Goal: Transaction & Acquisition: Purchase product/service

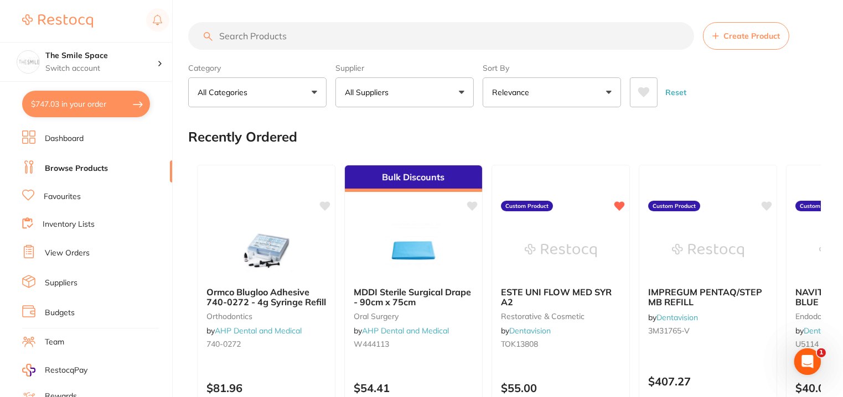
click at [299, 29] on input "search" at bounding box center [441, 36] width 506 height 28
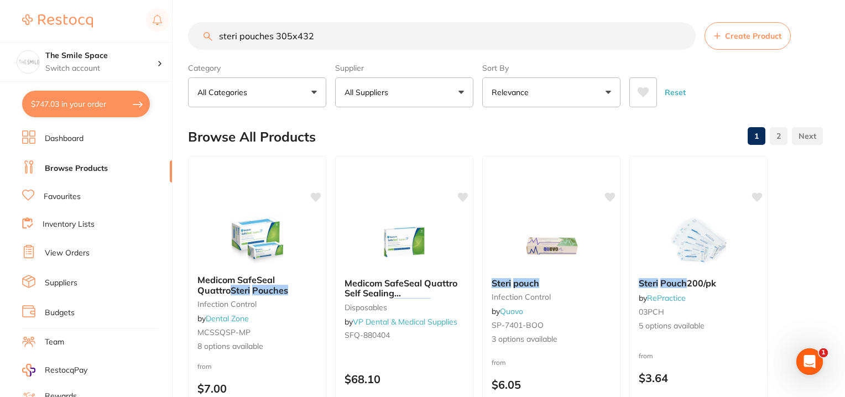
type input "steri pouches 305x432"
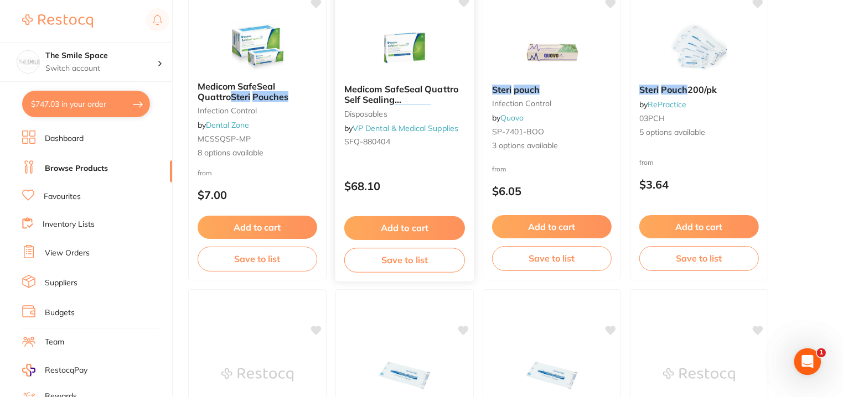
scroll to position [166, 0]
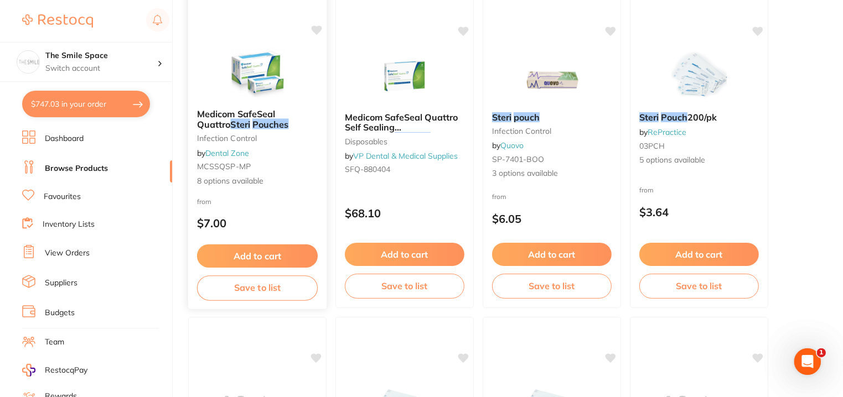
click at [252, 126] on em "Pouches" at bounding box center [270, 123] width 37 height 11
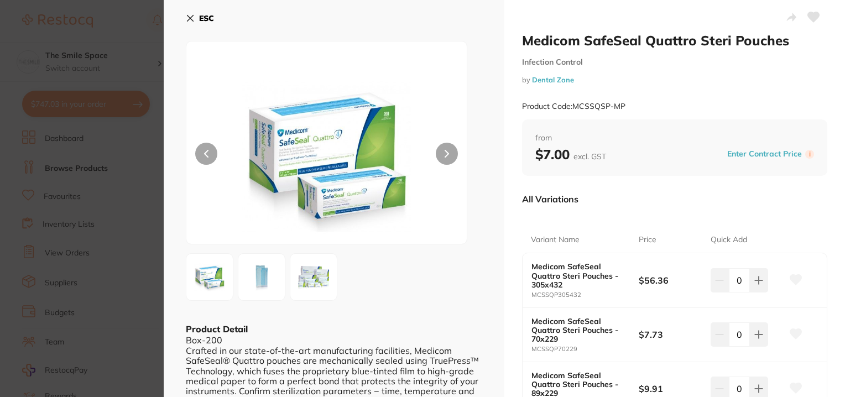
click at [193, 19] on icon at bounding box center [190, 18] width 9 height 9
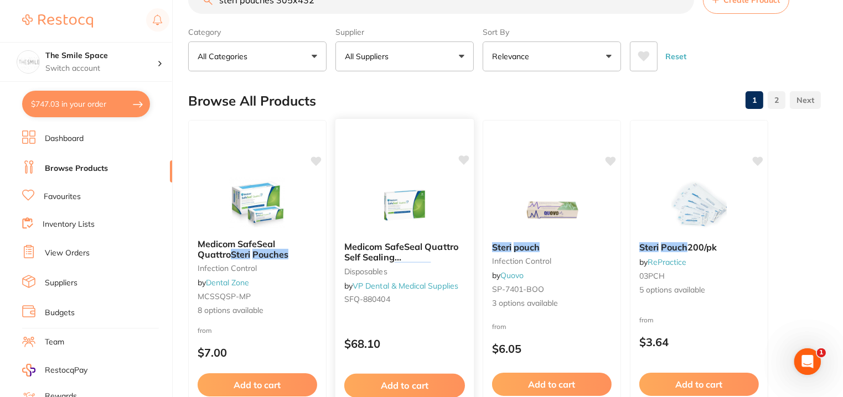
scroll to position [55, 0]
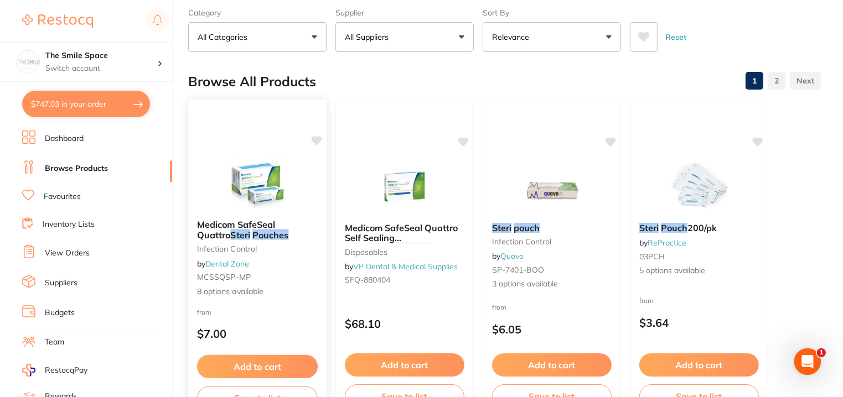
click at [225, 225] on span "Medicom SafeSeal Quattro" at bounding box center [236, 230] width 78 height 22
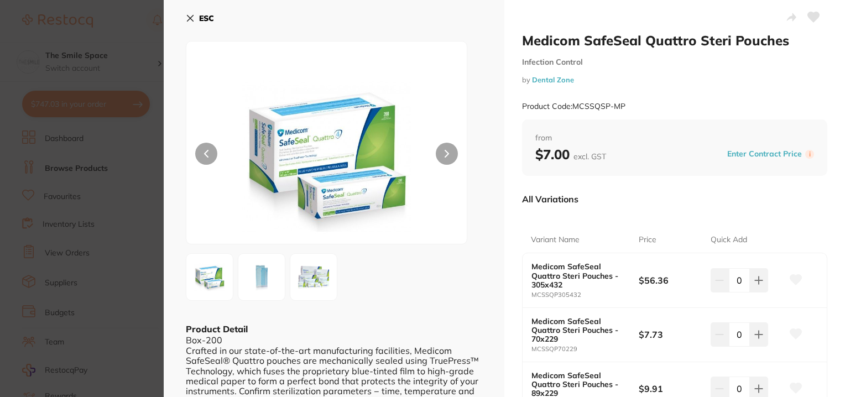
click at [193, 20] on icon at bounding box center [190, 18] width 9 height 9
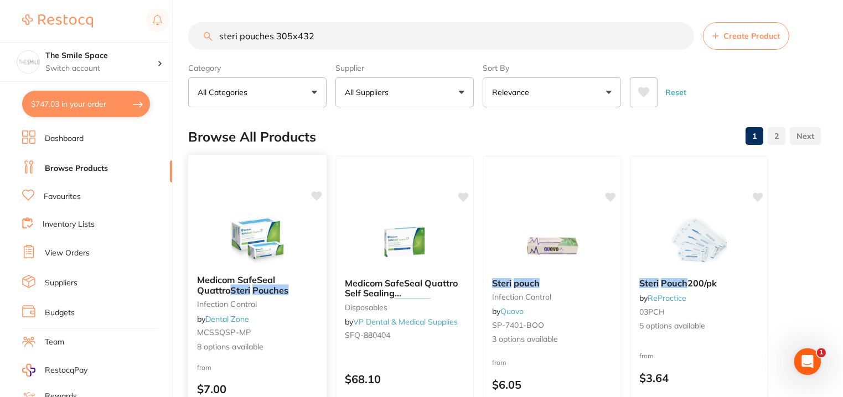
scroll to position [55, 0]
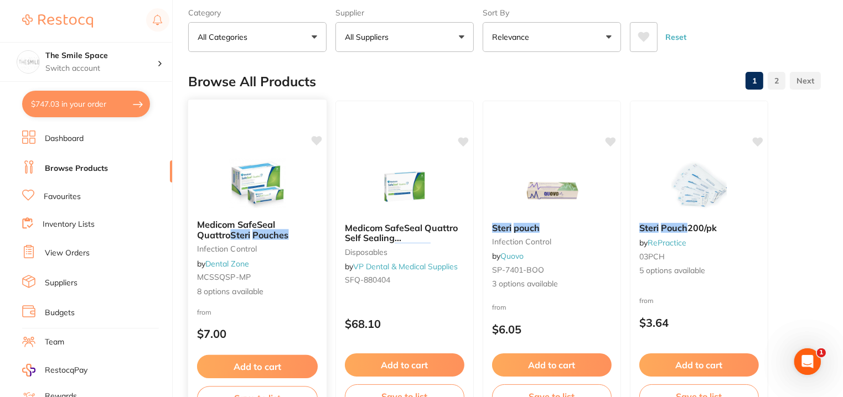
click at [272, 226] on span "Medicom SafeSeal Quattro" at bounding box center [236, 230] width 78 height 22
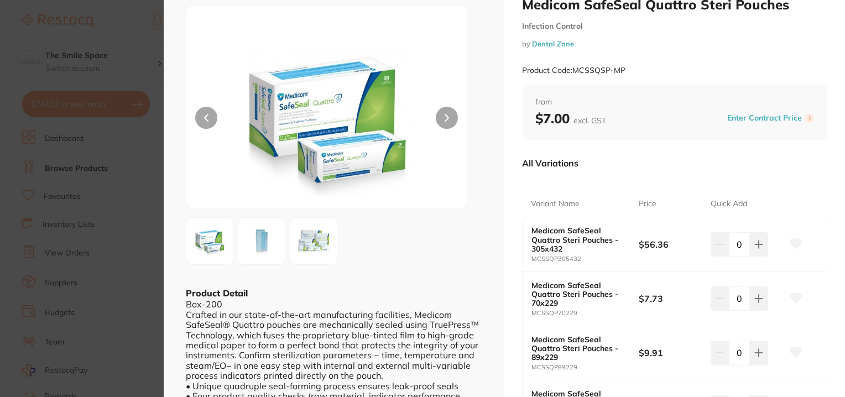
scroll to position [55, 0]
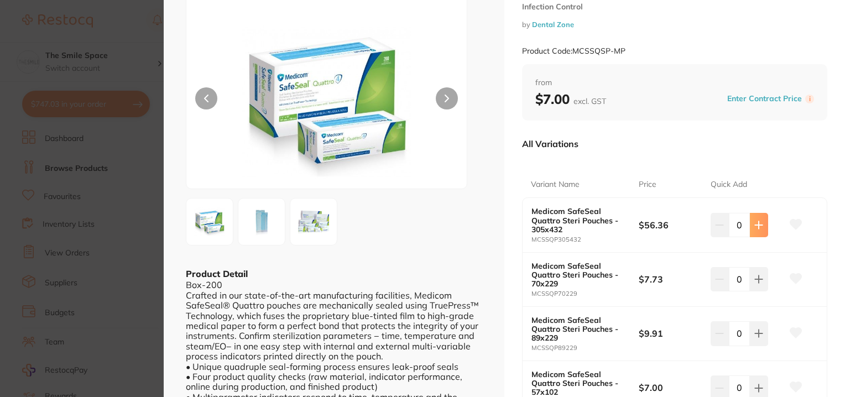
click at [759, 223] on icon at bounding box center [759, 225] width 9 height 9
click at [759, 223] on button at bounding box center [759, 225] width 18 height 24
click at [759, 223] on button at bounding box center [757, 225] width 18 height 24
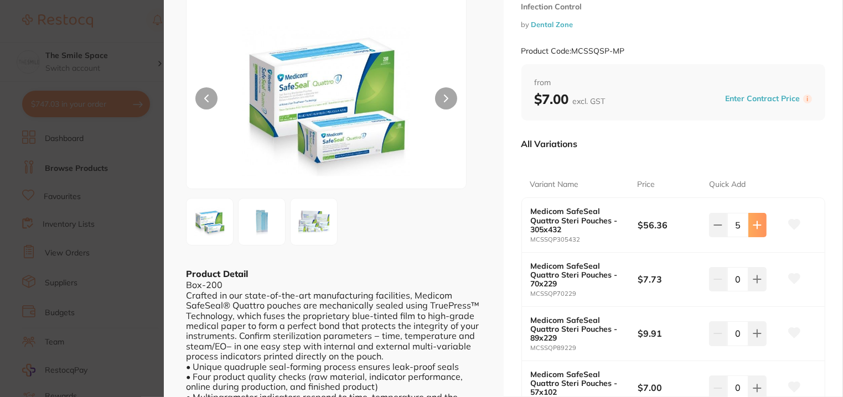
click at [759, 223] on button at bounding box center [757, 225] width 18 height 24
click at [759, 223] on button at bounding box center [759, 225] width 18 height 24
click at [717, 228] on icon at bounding box center [719, 225] width 9 height 9
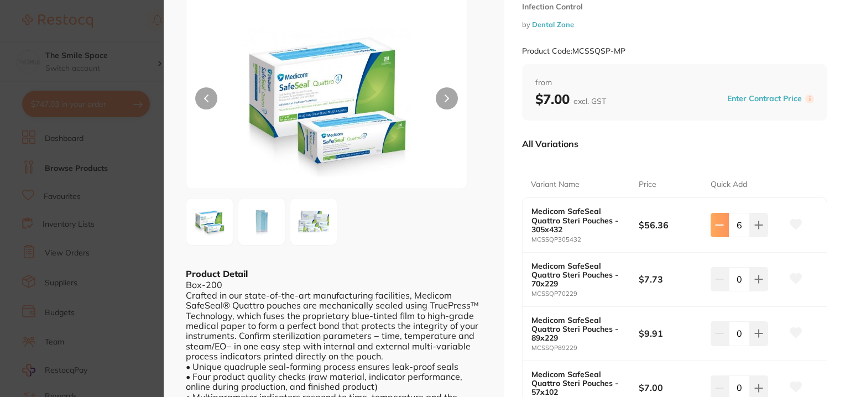
type input "5"
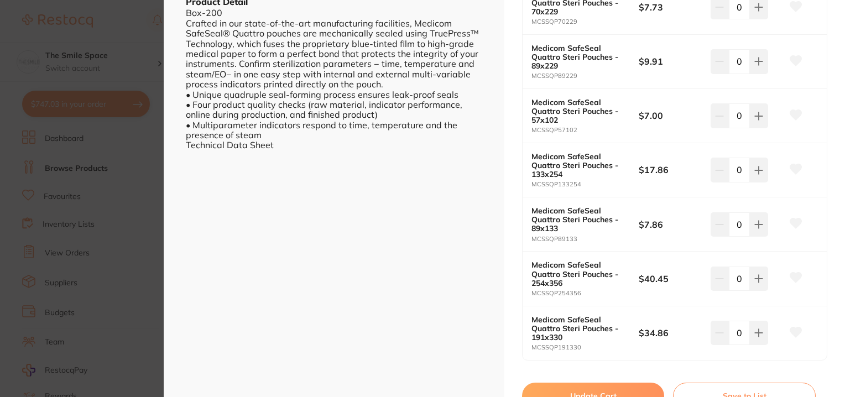
scroll to position [443, 0]
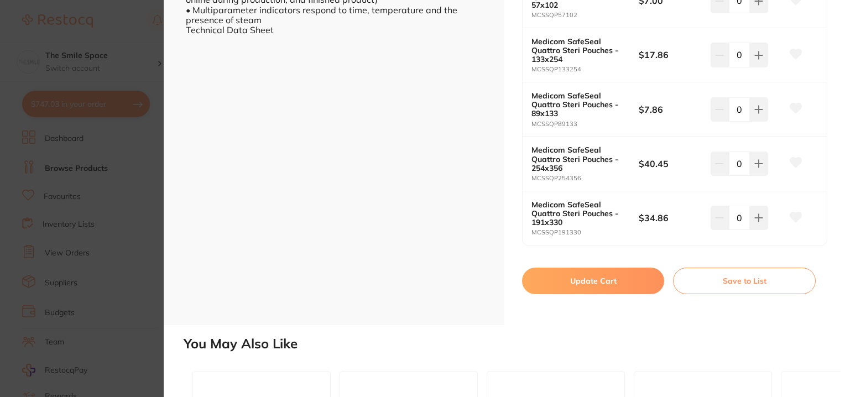
click at [594, 276] on button "Update Cart" at bounding box center [593, 281] width 142 height 27
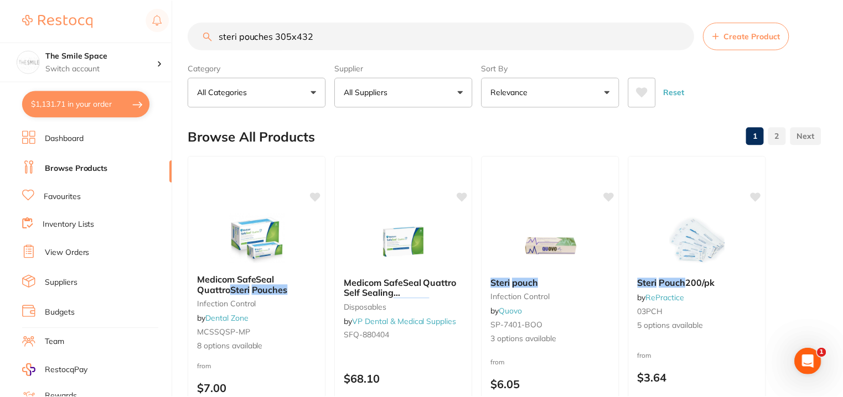
scroll to position [55, 0]
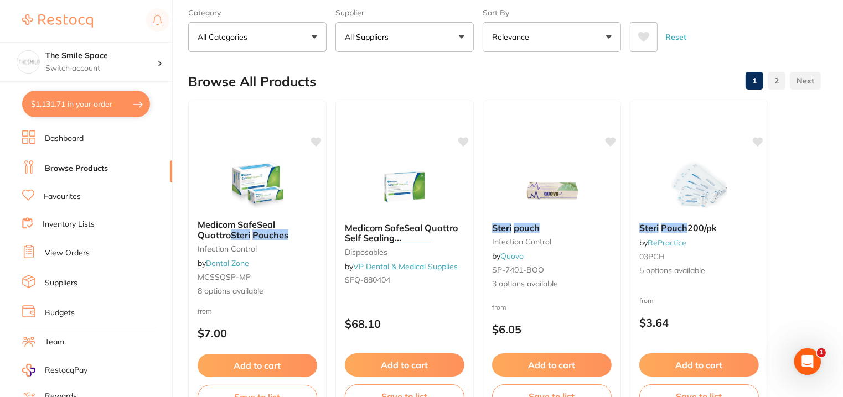
click at [420, 34] on button "All Suppliers" at bounding box center [404, 37] width 138 height 30
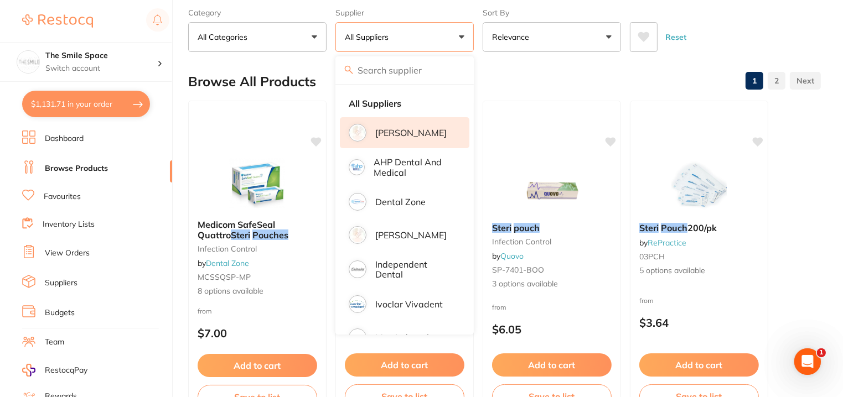
click at [425, 139] on li "[PERSON_NAME]" at bounding box center [404, 132] width 129 height 31
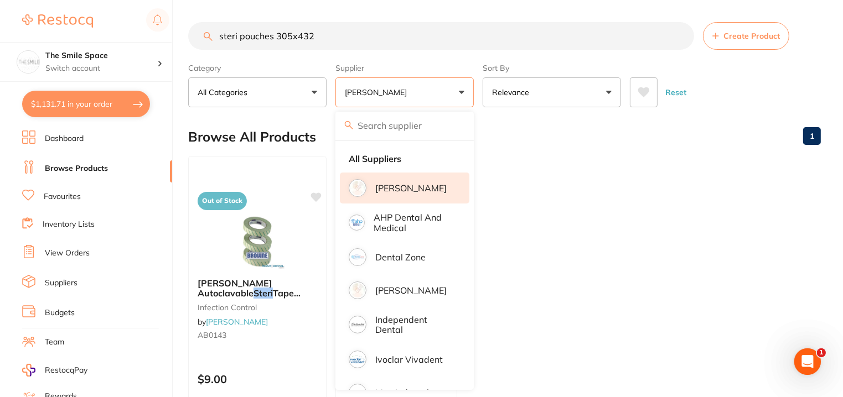
scroll to position [0, 0]
click at [625, 345] on ul "Out of Stock Browne Autoclavable Steri Tape 24mm x 50mm infection control by Ad…" at bounding box center [504, 315] width 632 height 318
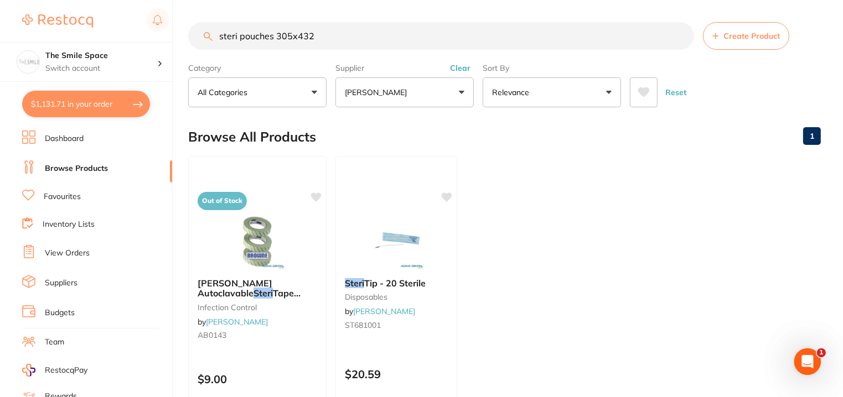
click at [331, 33] on input "steri pouches 305x432" at bounding box center [441, 36] width 506 height 28
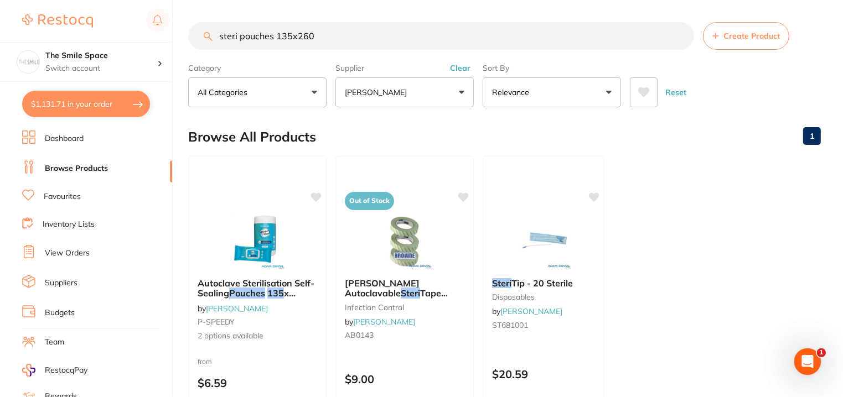
type input "steri pouches 135x260"
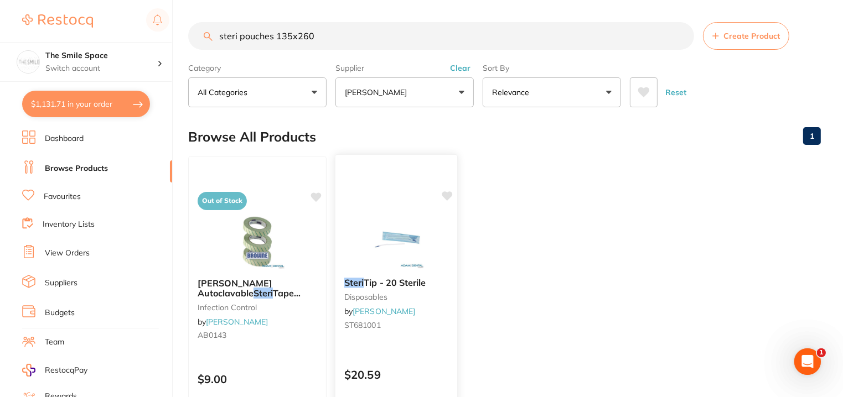
click at [403, 284] on span "Tip - 20 Sterile" at bounding box center [395, 282] width 62 height 11
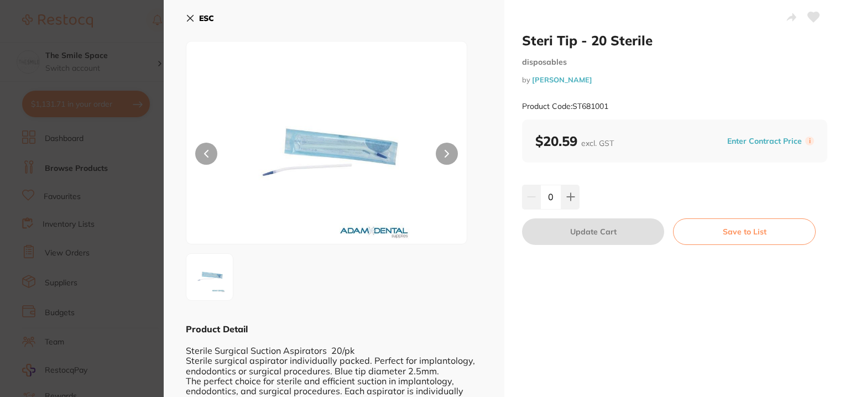
click at [190, 14] on icon at bounding box center [190, 18] width 9 height 9
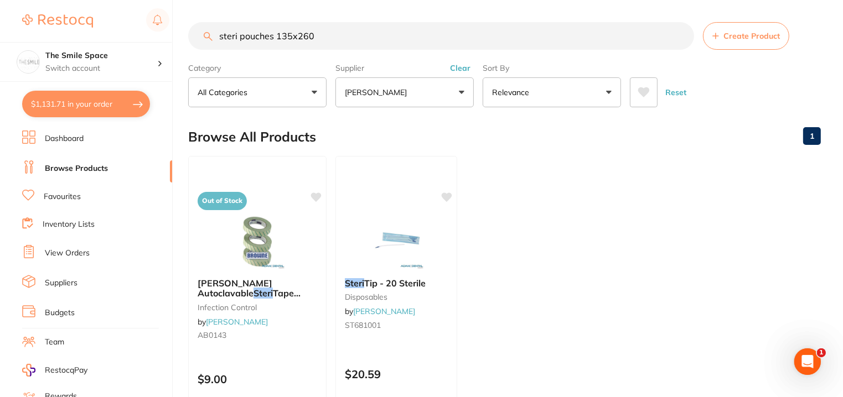
click at [457, 89] on button "[PERSON_NAME]" at bounding box center [404, 92] width 138 height 30
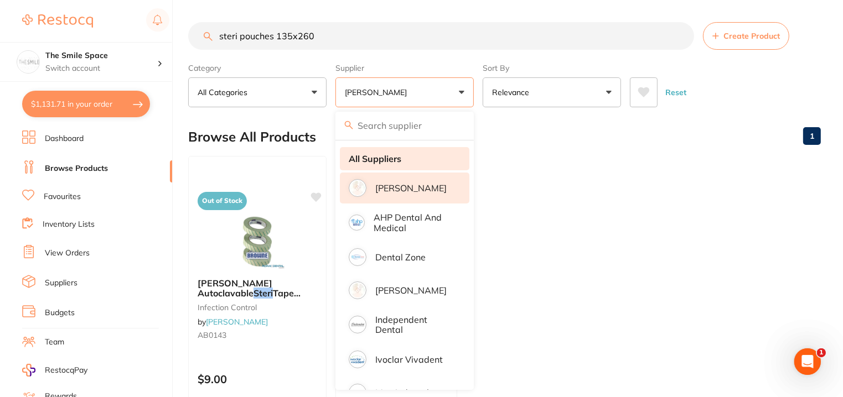
click at [371, 159] on strong "All Suppliers" at bounding box center [375, 159] width 53 height 10
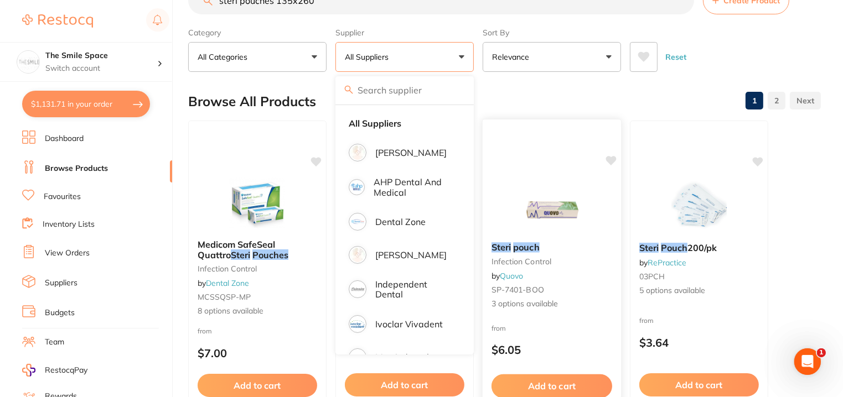
scroll to position [55, 0]
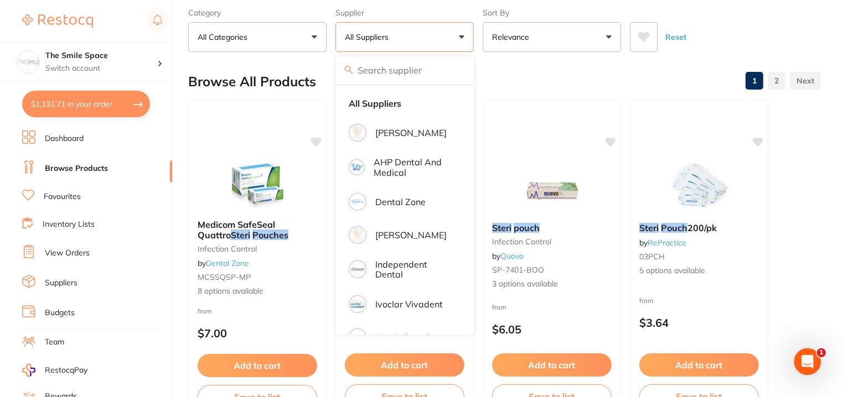
click at [565, 91] on div "Browse All Products 1 2" at bounding box center [504, 81] width 632 height 37
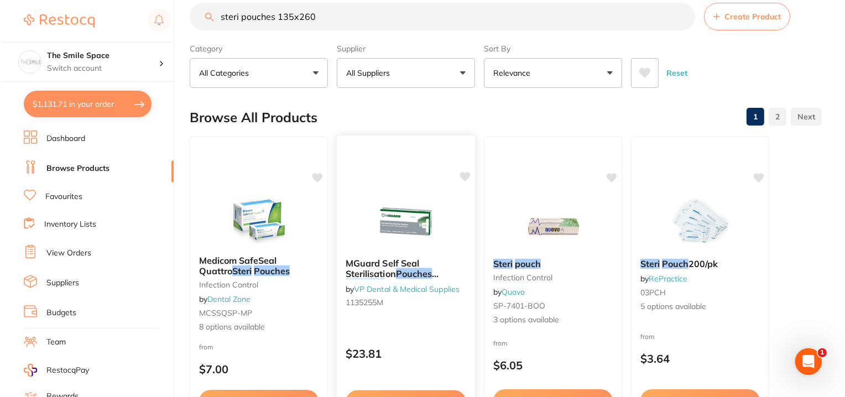
scroll to position [0, 0]
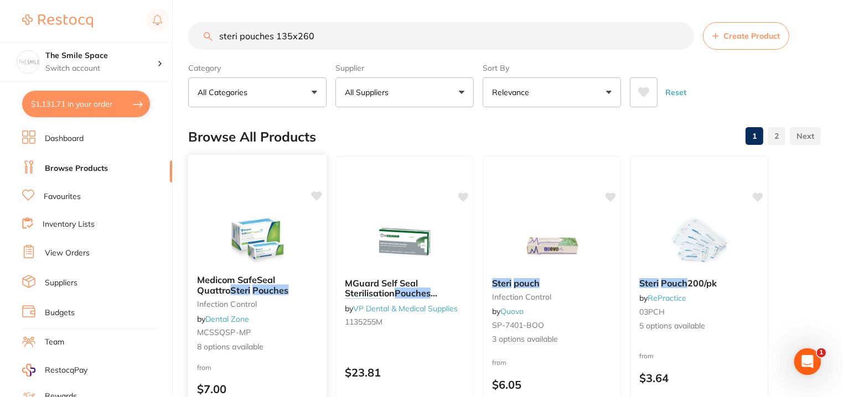
click at [212, 281] on span "Medicom SafeSeal Quattro" at bounding box center [236, 285] width 78 height 22
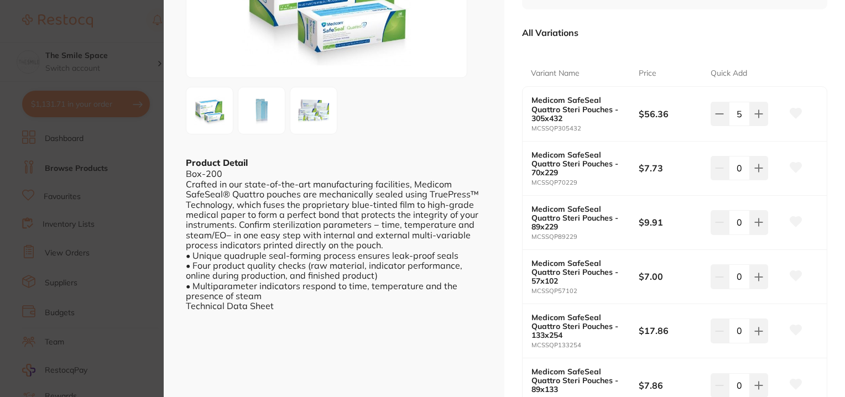
scroll to position [221, 0]
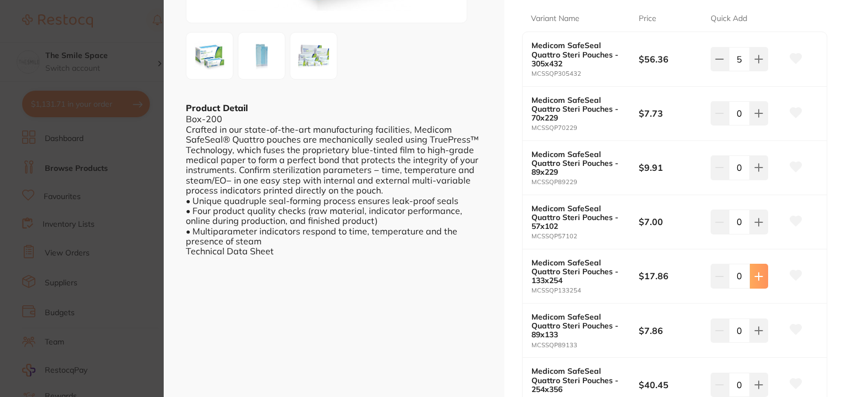
click at [757, 278] on icon at bounding box center [759, 276] width 7 height 7
click at [757, 278] on icon at bounding box center [759, 276] width 9 height 9
click at [757, 278] on icon at bounding box center [759, 276] width 7 height 7
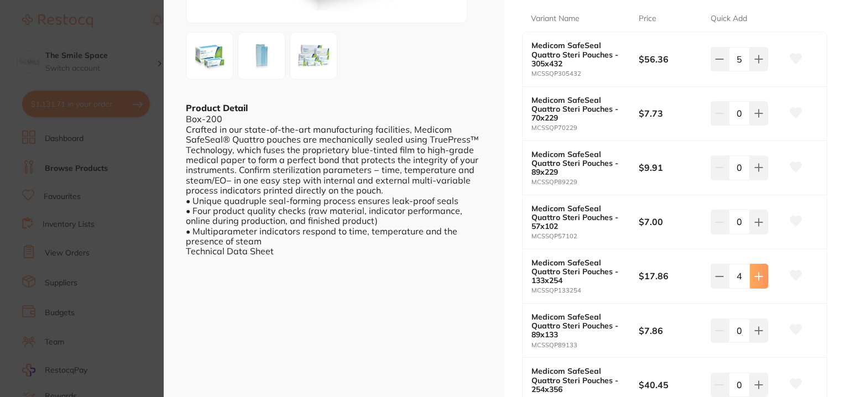
click at [757, 278] on icon at bounding box center [759, 276] width 9 height 9
type input "5"
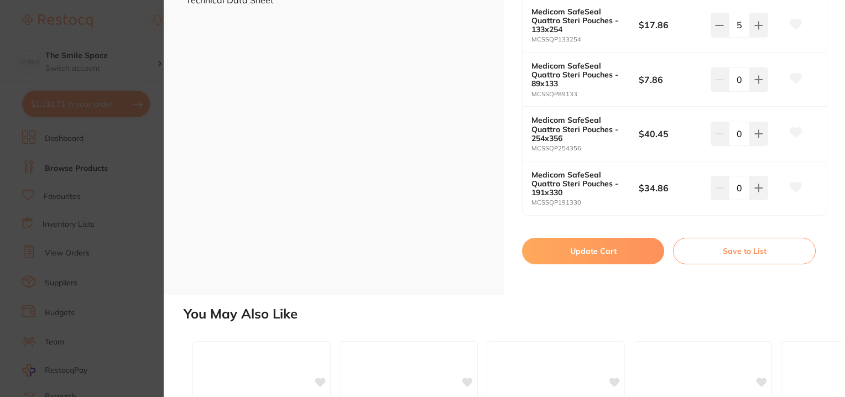
scroll to position [498, 0]
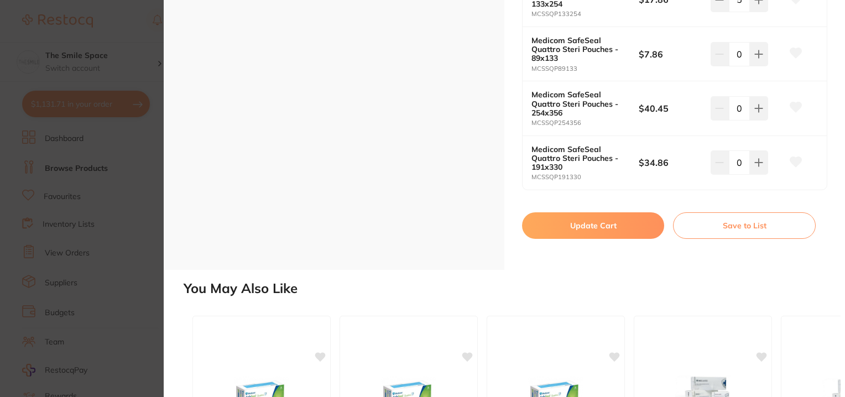
click at [579, 228] on button "Update Cart" at bounding box center [593, 225] width 142 height 27
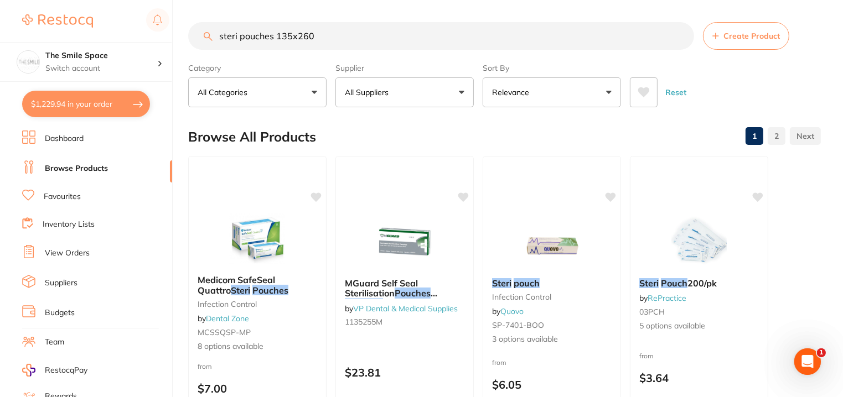
click at [56, 106] on button "$1,229.94 in your order" at bounding box center [86, 104] width 128 height 27
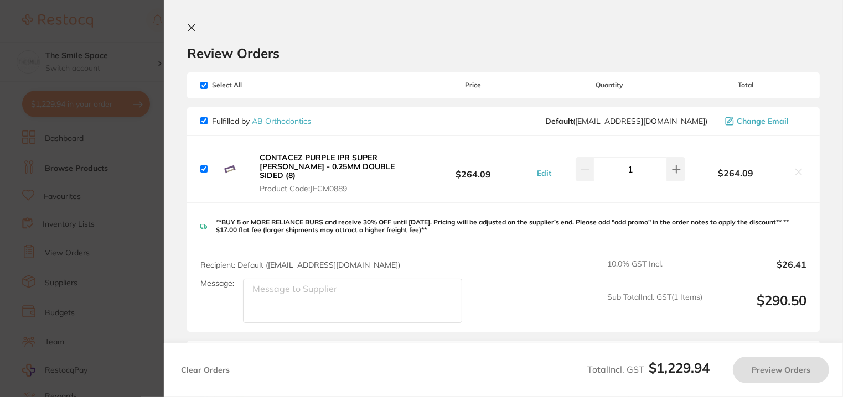
checkbox input "true"
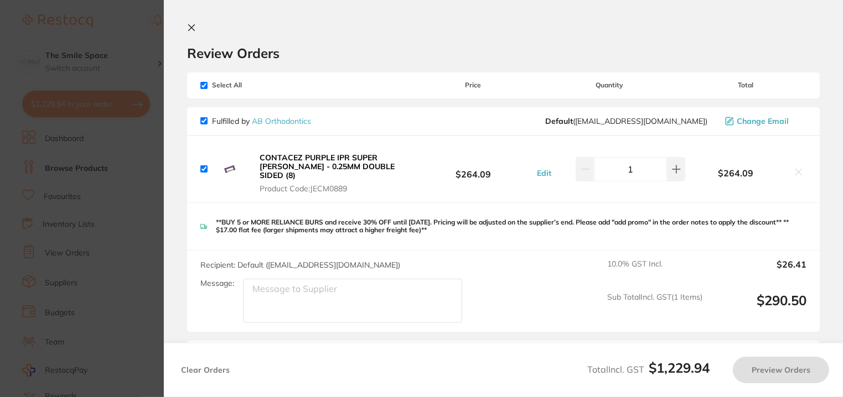
checkbox input "true"
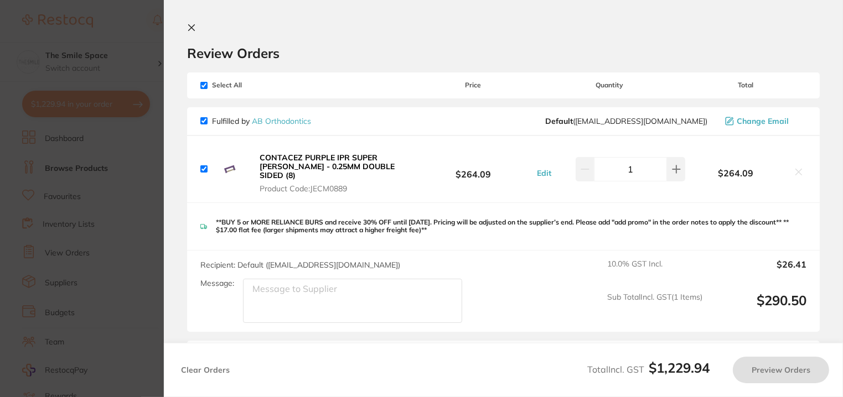
checkbox input "true"
click at [192, 27] on icon at bounding box center [192, 28] width 6 height 6
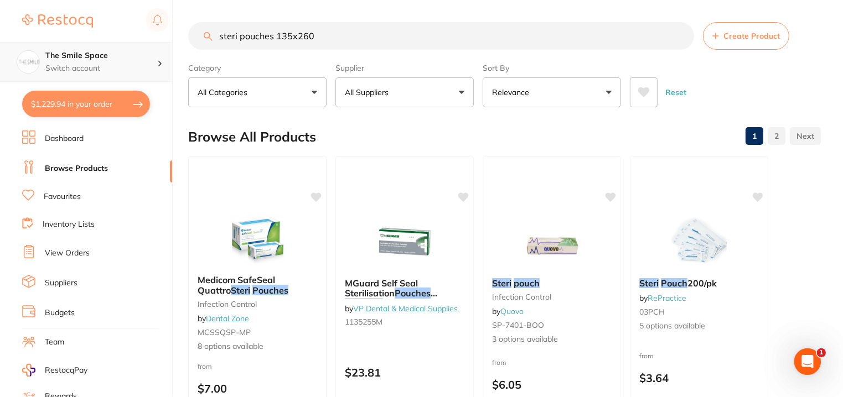
click at [113, 66] on p "Switch account" at bounding box center [101, 68] width 112 height 11
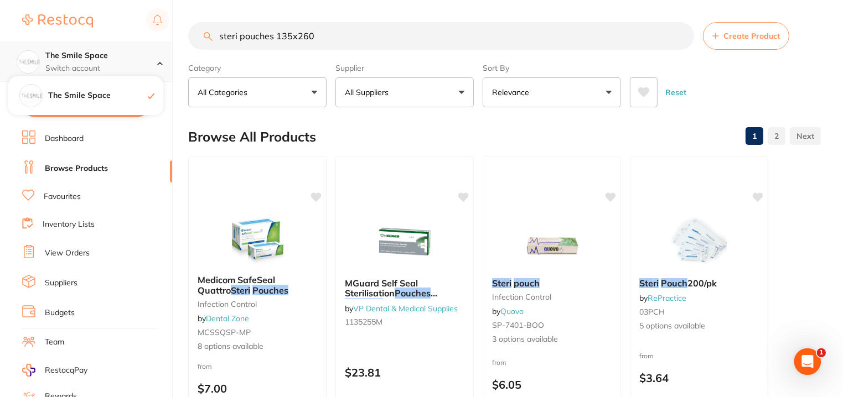
click at [113, 66] on p "Switch account" at bounding box center [101, 68] width 112 height 11
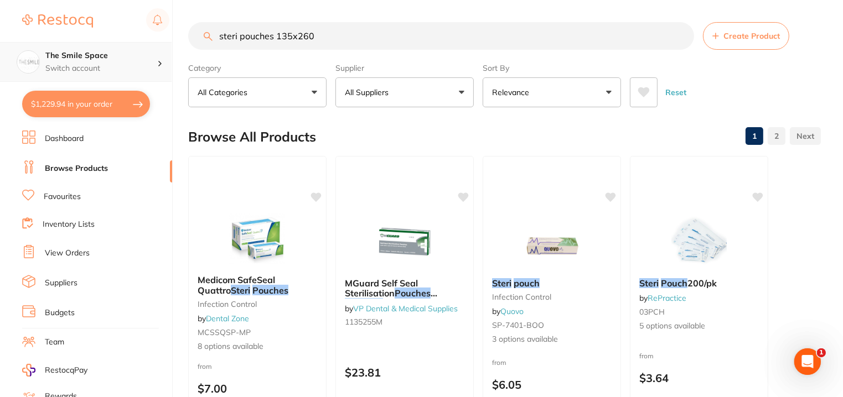
click at [73, 68] on p "Switch account" at bounding box center [101, 68] width 112 height 11
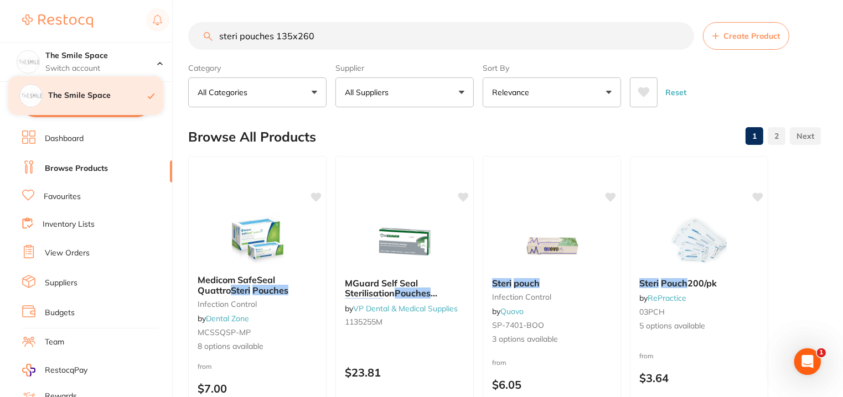
click at [76, 93] on h4 "The Smile Space" at bounding box center [98, 95] width 100 height 11
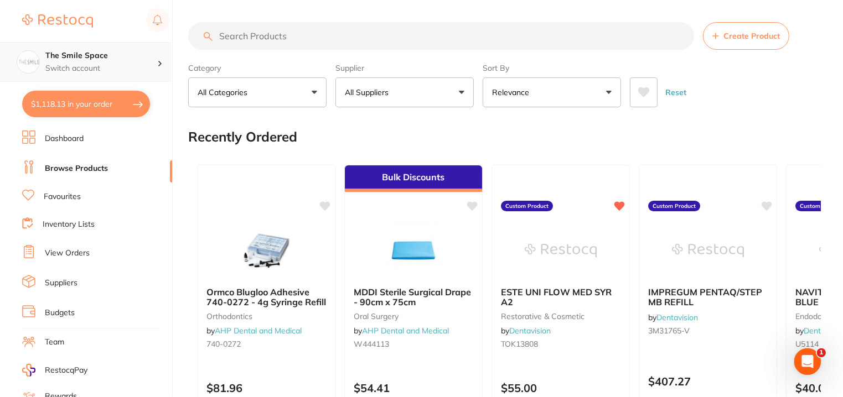
click at [82, 56] on h4 "The Smile Space" at bounding box center [101, 55] width 112 height 11
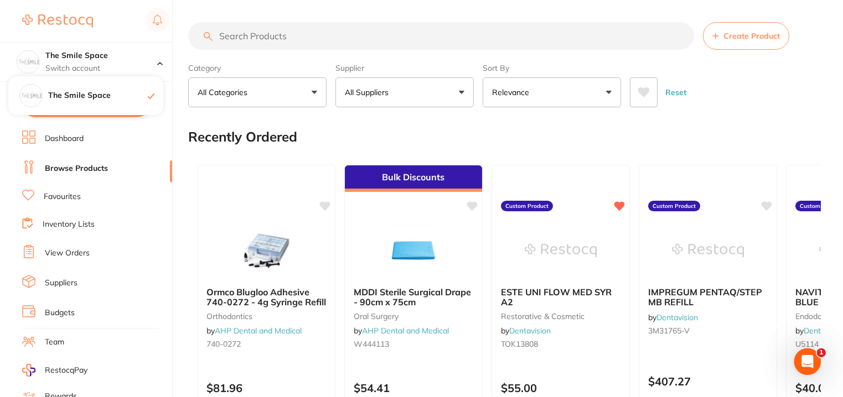
click at [135, 168] on li "Browse Products" at bounding box center [97, 168] width 150 height 17
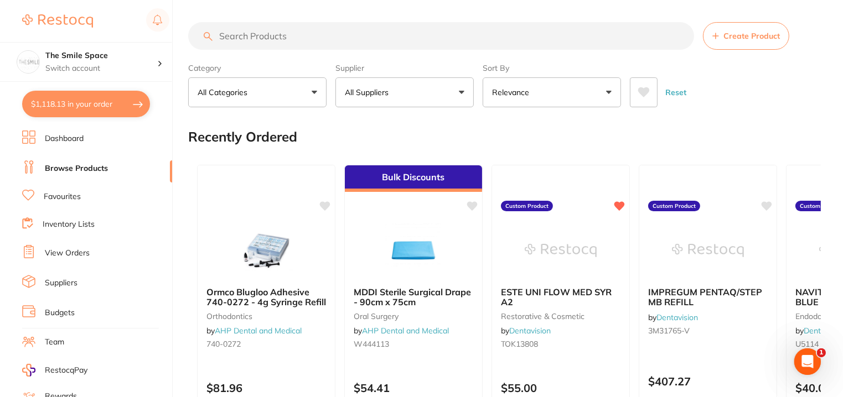
click at [71, 106] on button "$1,118.13 in your order" at bounding box center [86, 104] width 128 height 27
checkbox input "true"
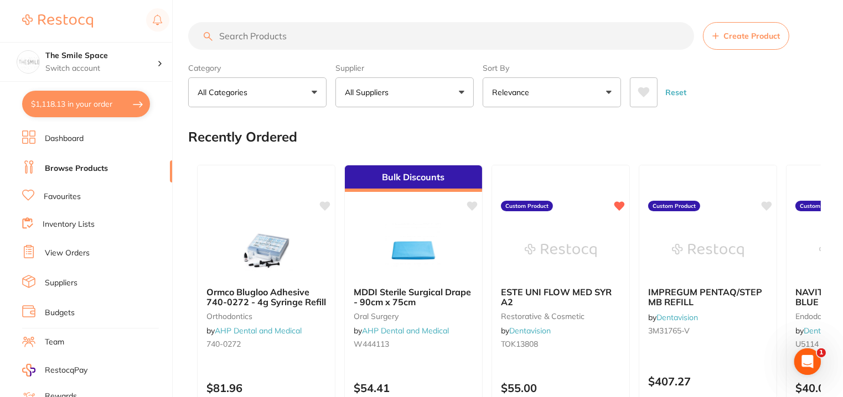
checkbox input "true"
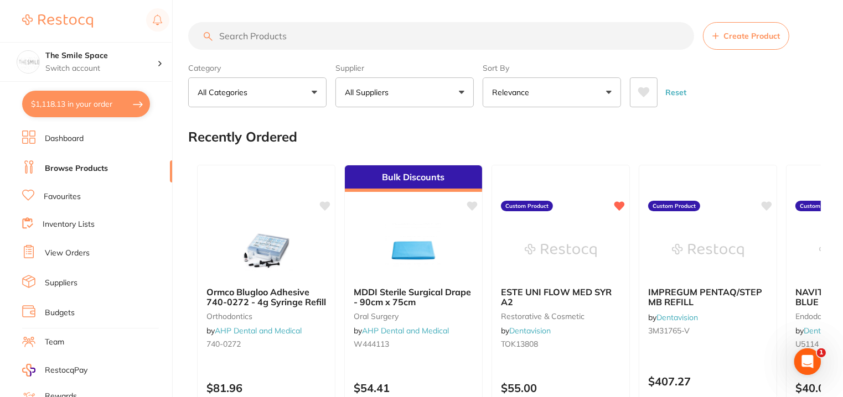
checkbox input "true"
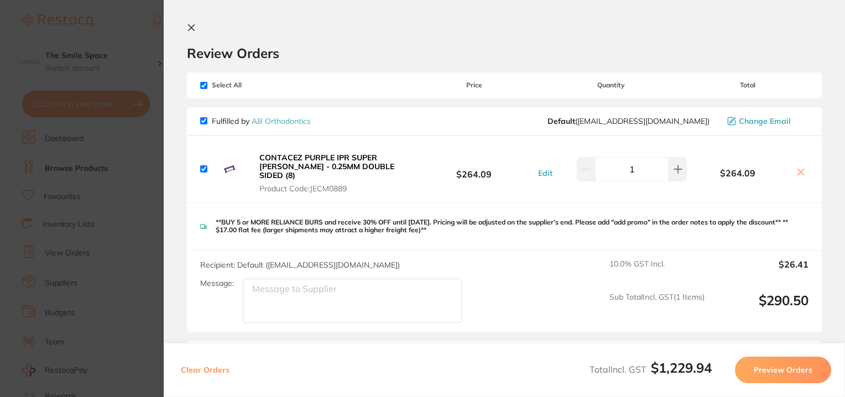
click at [191, 28] on icon at bounding box center [192, 28] width 6 height 6
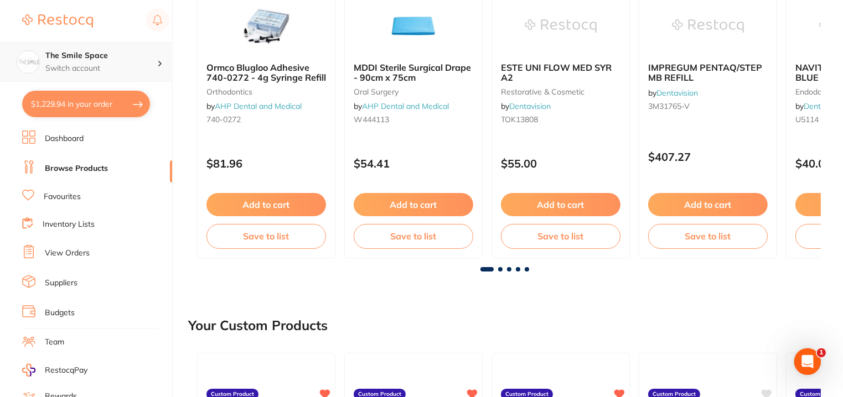
click at [157, 63] on p "Switch account" at bounding box center [101, 68] width 112 height 11
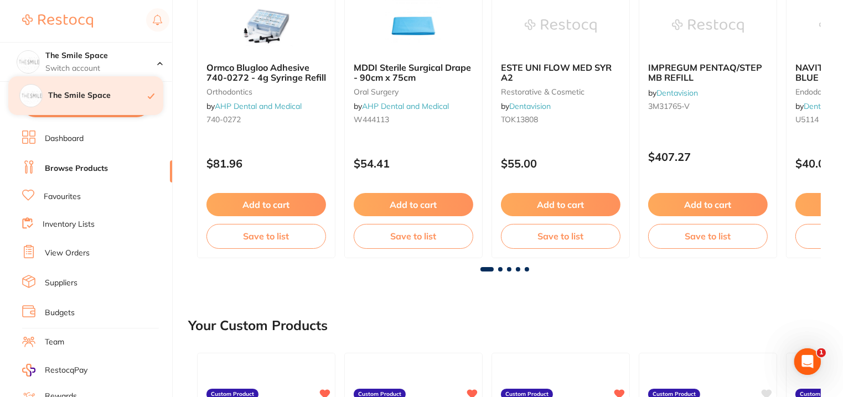
click at [76, 97] on h4 "The Smile Space" at bounding box center [98, 95] width 100 height 11
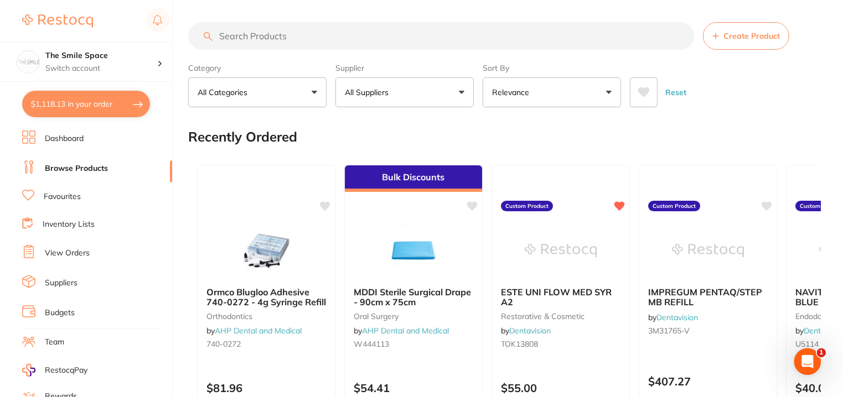
click at [58, 22] on img at bounding box center [57, 20] width 71 height 13
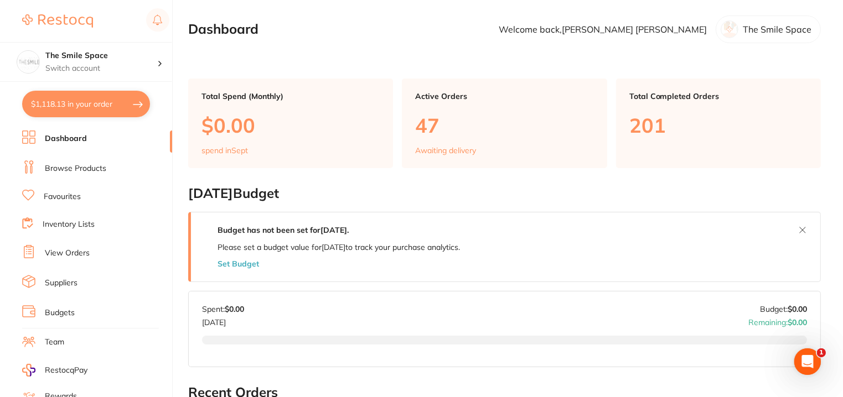
click at [754, 35] on div "The Smile Space" at bounding box center [767, 29] width 105 height 28
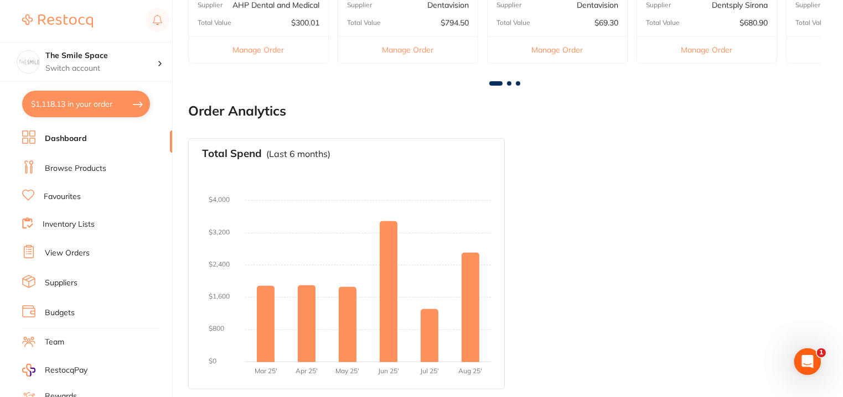
scroll to position [117, 0]
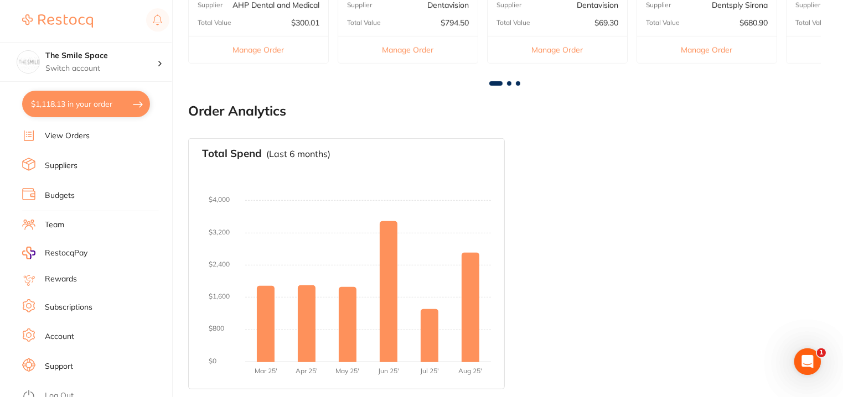
click at [64, 331] on link "Account" at bounding box center [59, 336] width 29 height 11
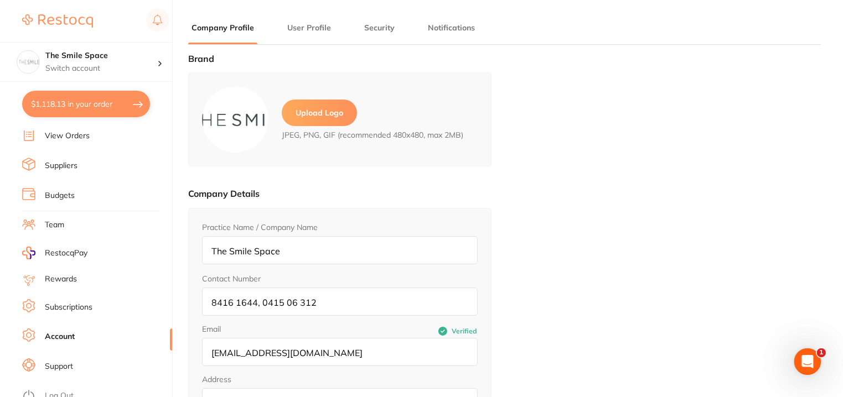
click at [77, 103] on button "$1,118.13 in your order" at bounding box center [86, 104] width 128 height 27
checkbox input "true"
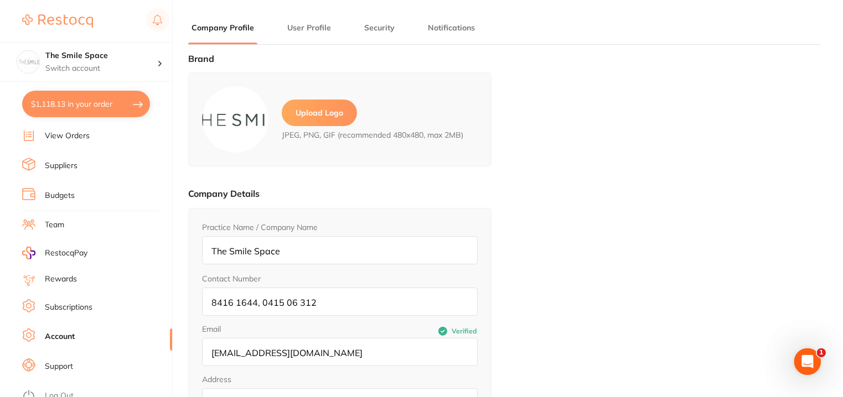
checkbox input "true"
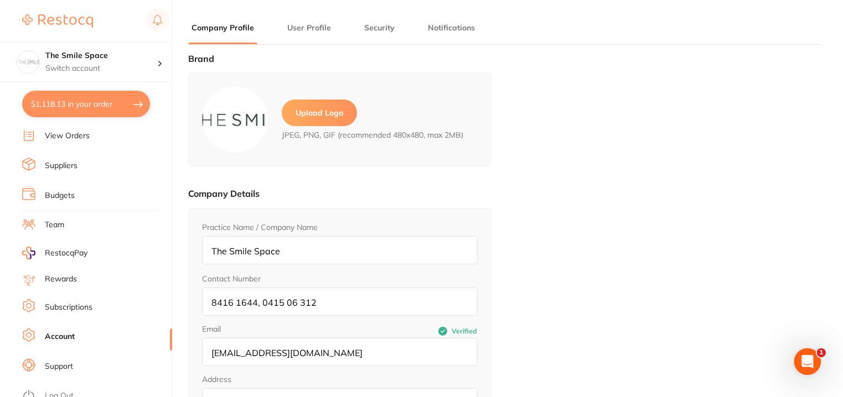
checkbox input "true"
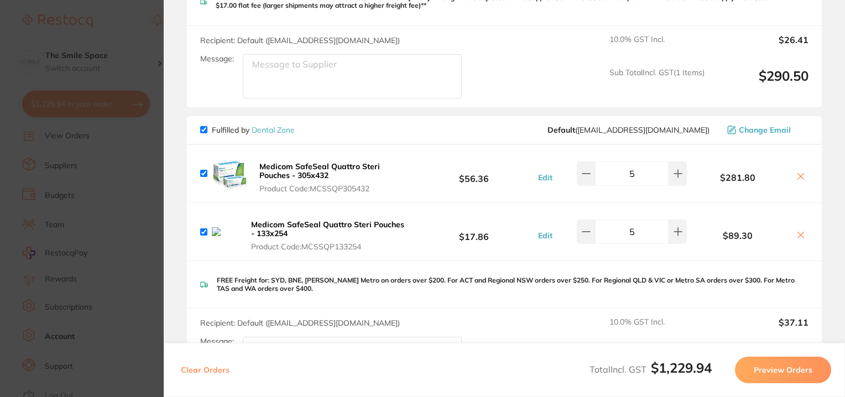
scroll to position [277, 0]
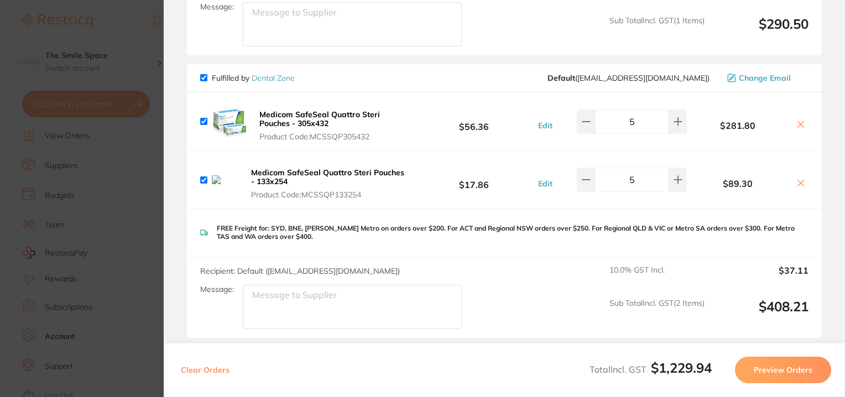
click at [800, 180] on icon at bounding box center [801, 183] width 6 height 6
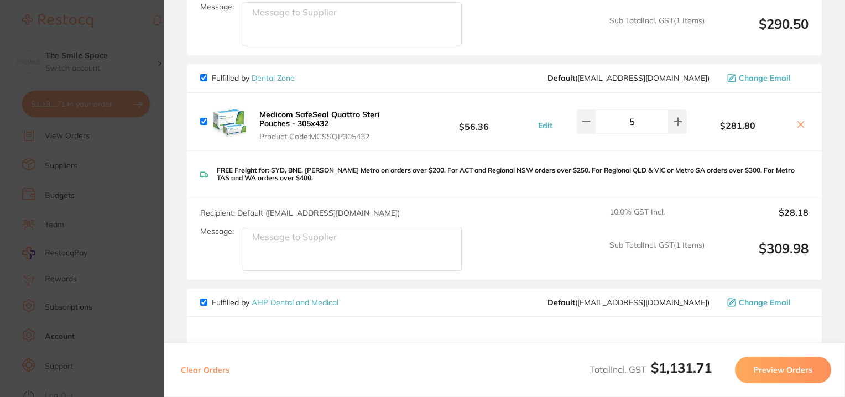
click at [799, 122] on icon at bounding box center [801, 125] width 6 height 6
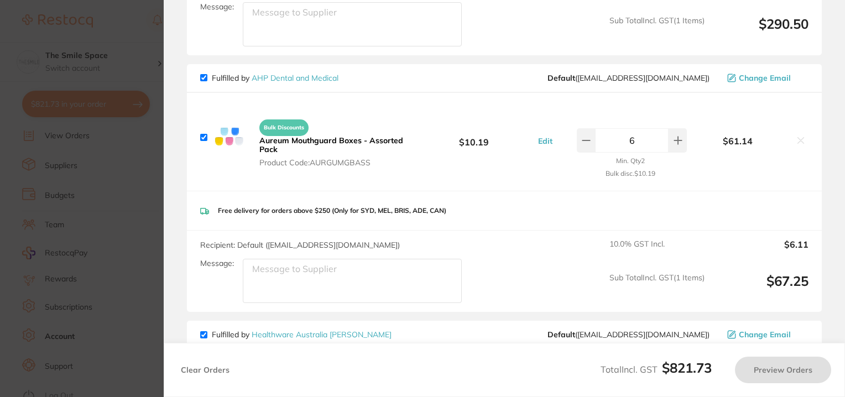
checkbox input "true"
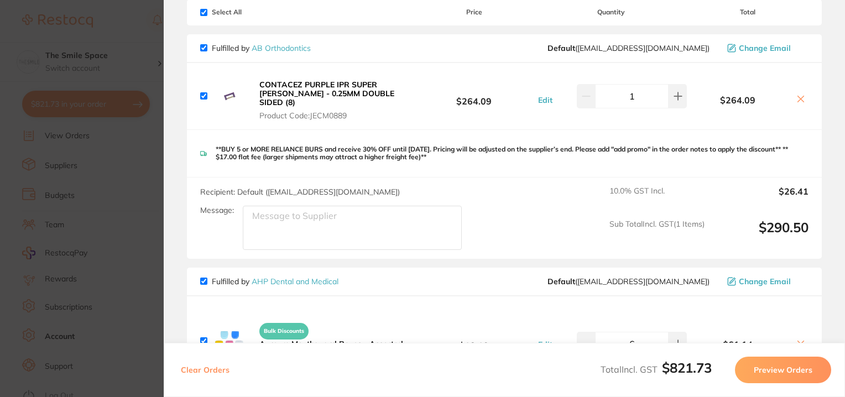
scroll to position [0, 0]
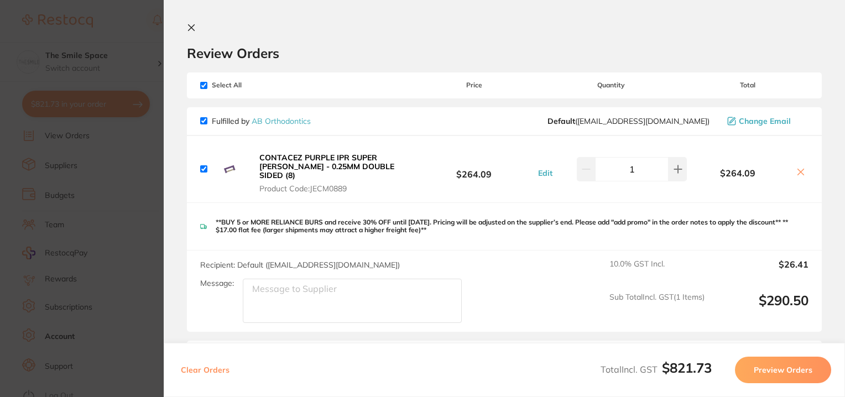
click at [188, 32] on button at bounding box center [193, 28] width 13 height 11
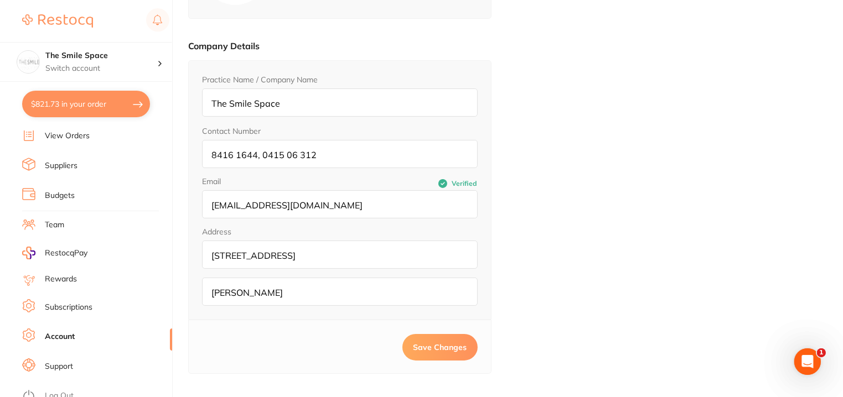
scroll to position [148, 0]
click at [54, 392] on link "Log Out" at bounding box center [59, 396] width 29 height 11
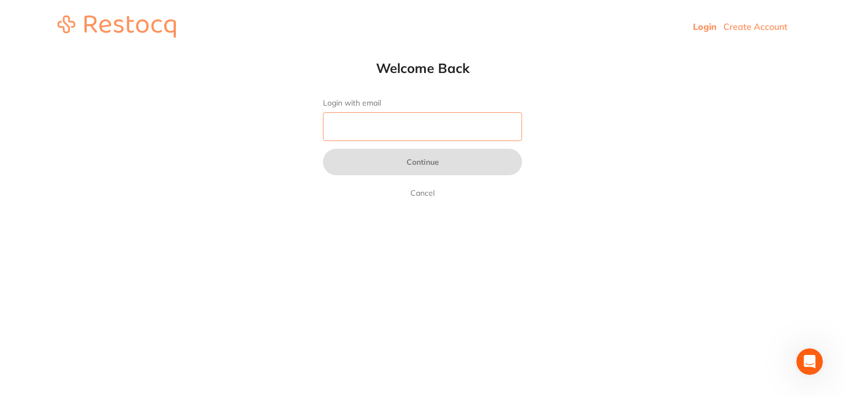
click at [373, 128] on input "Login with email" at bounding box center [422, 126] width 199 height 29
type input "[EMAIL_ADDRESS][DOMAIN_NAME]"
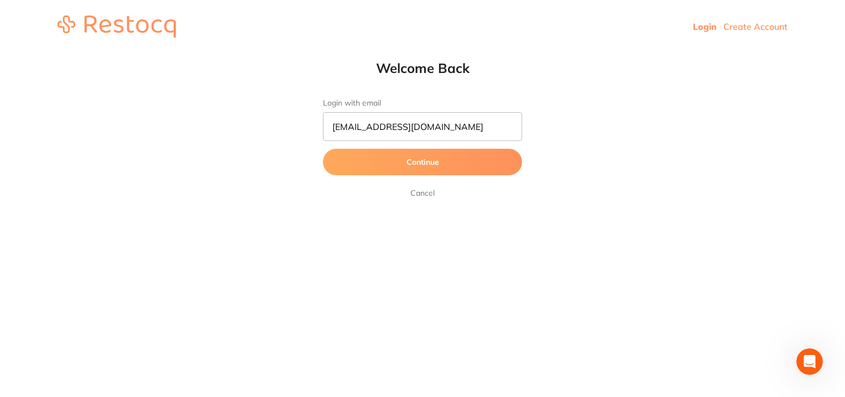
click at [440, 159] on button "Continue" at bounding box center [422, 162] width 199 height 27
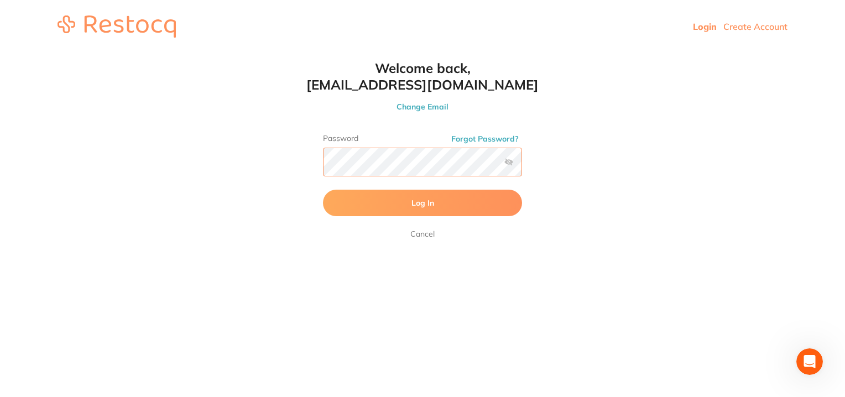
click at [323, 190] on button "Log In" at bounding box center [422, 203] width 199 height 27
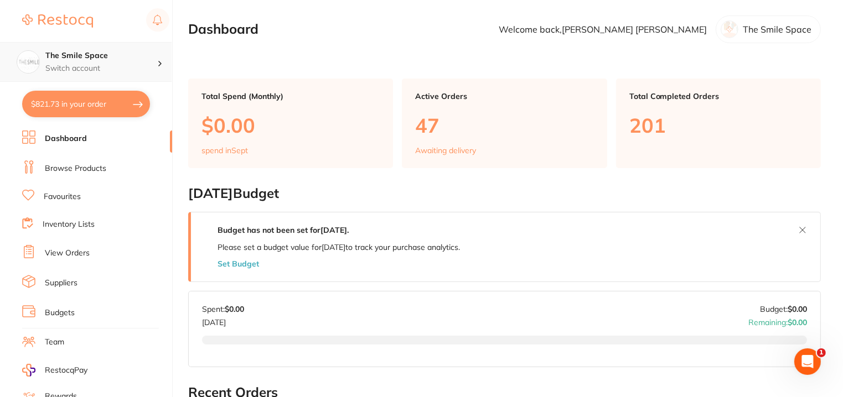
click at [162, 59] on div at bounding box center [164, 62] width 14 height 10
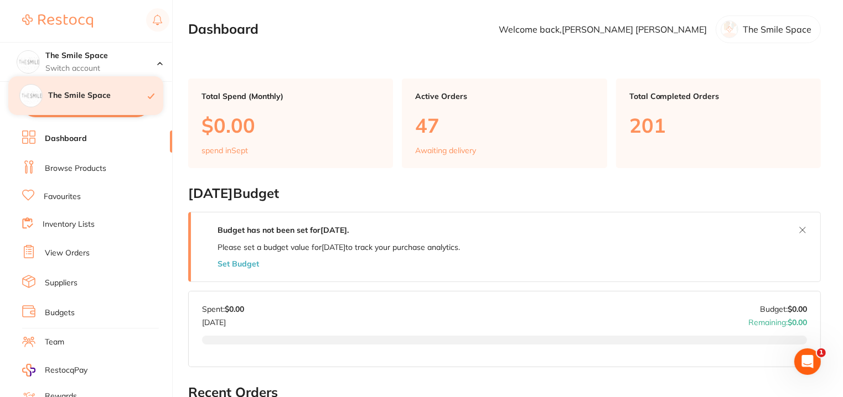
click at [66, 101] on div "The Smile Space" at bounding box center [85, 95] width 155 height 39
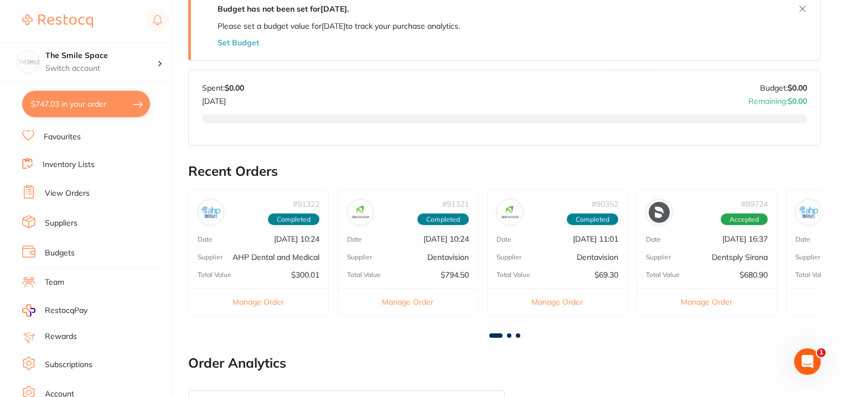
scroll to position [117, 0]
click at [61, 331] on link "Account" at bounding box center [59, 336] width 29 height 11
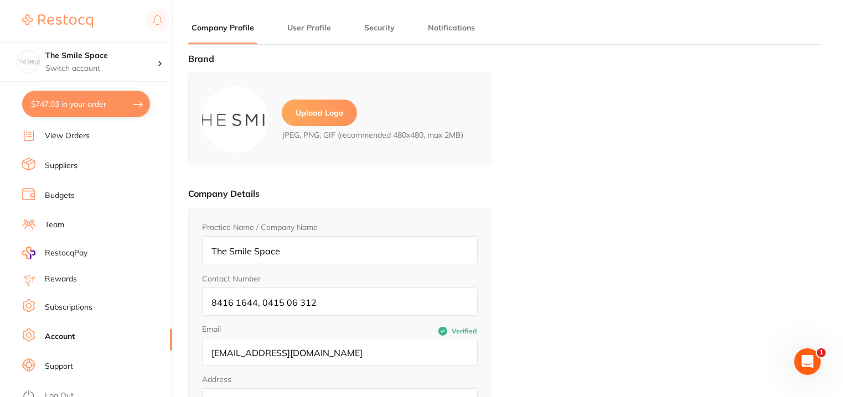
type input "[PERSON_NAME]"
type input "[EMAIL_ADDRESS][DOMAIN_NAME]"
click at [155, 24] on rect at bounding box center [157, 19] width 23 height 23
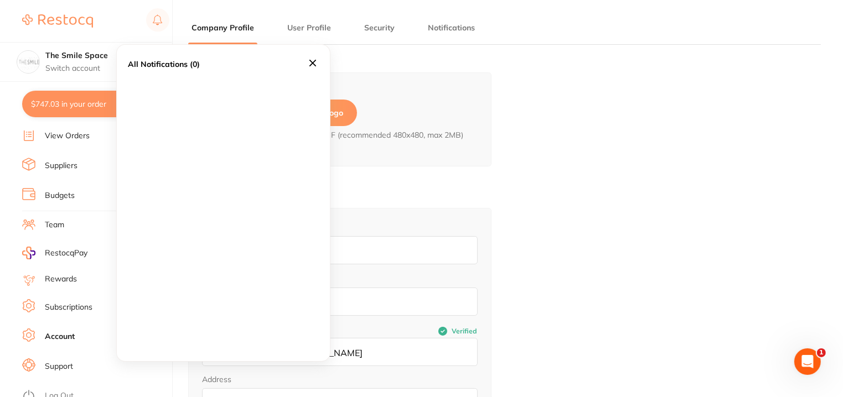
click at [315, 64] on icon at bounding box center [313, 63] width 12 height 12
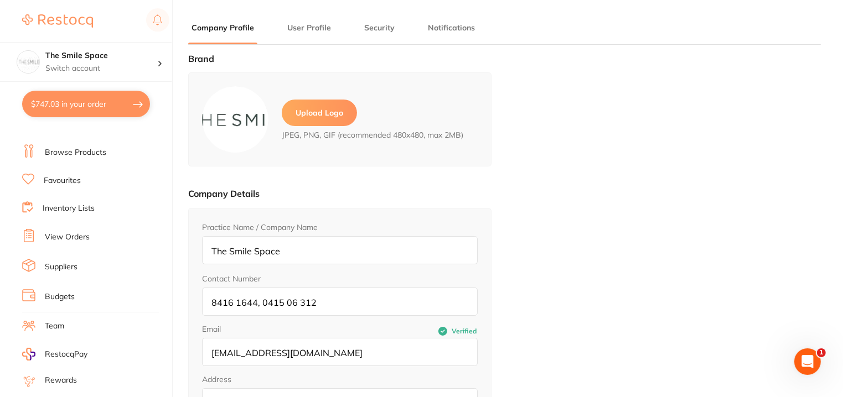
scroll to position [7, 0]
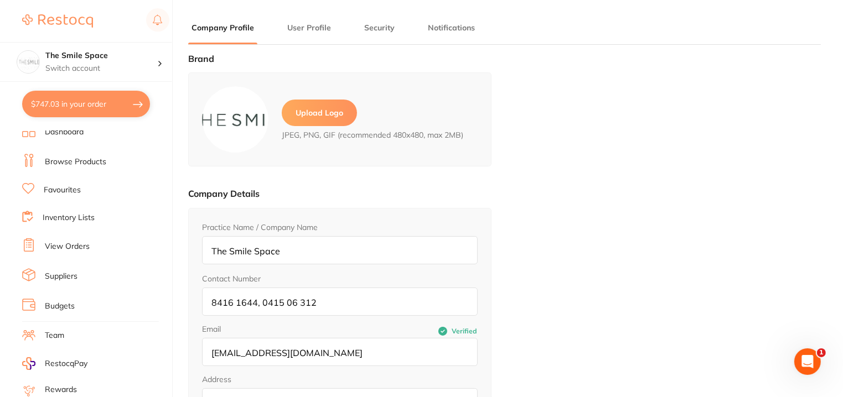
click at [73, 241] on link "View Orders" at bounding box center [67, 246] width 45 height 11
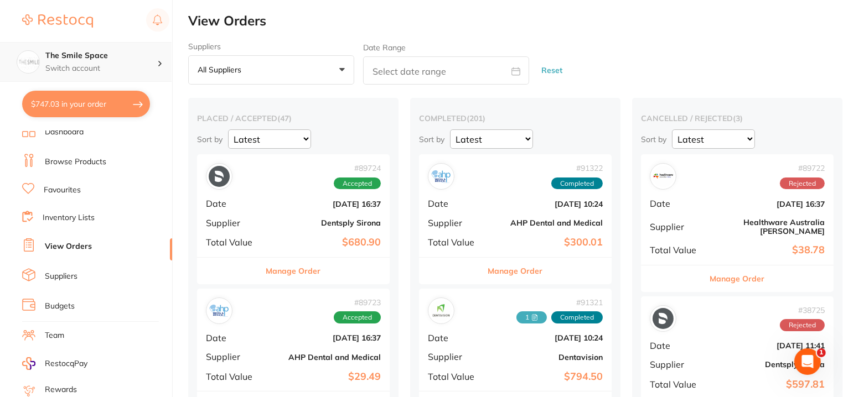
click at [95, 60] on h4 "The Smile Space" at bounding box center [101, 55] width 112 height 11
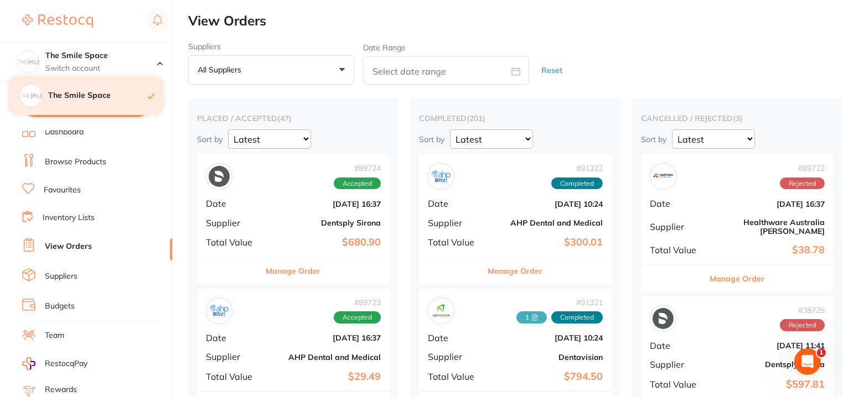
click at [102, 91] on h4 "The Smile Space" at bounding box center [98, 95] width 100 height 11
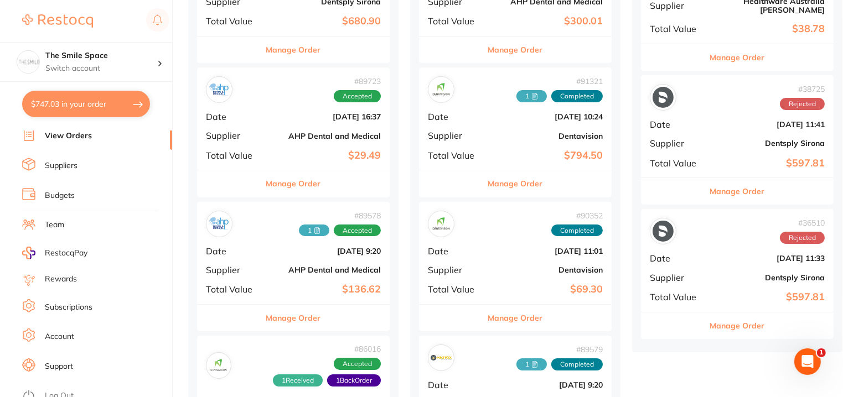
scroll to position [443, 0]
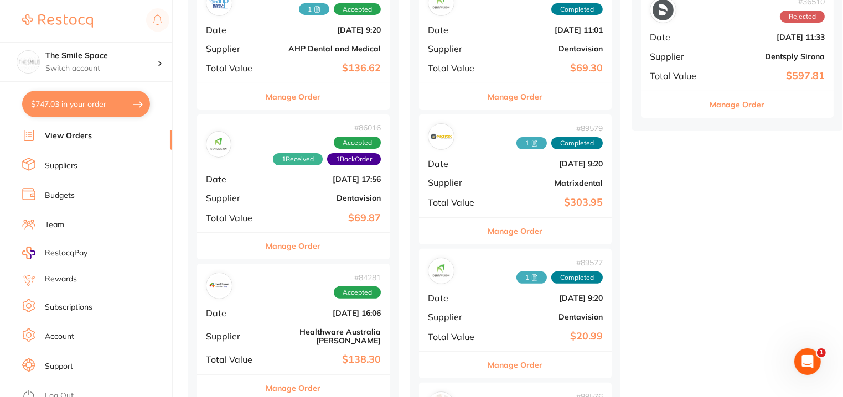
click at [56, 331] on link "Account" at bounding box center [59, 336] width 29 height 11
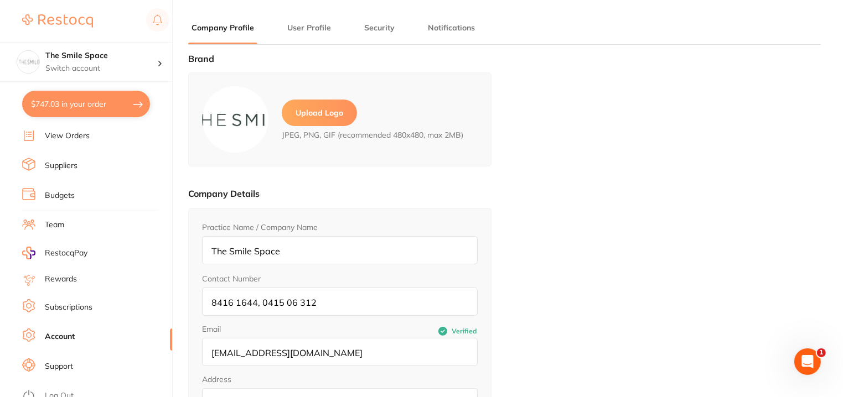
type input "[PERSON_NAME]"
type input "[EMAIL_ADDRESS][DOMAIN_NAME]"
click at [153, 63] on p "Switch account" at bounding box center [101, 68] width 112 height 11
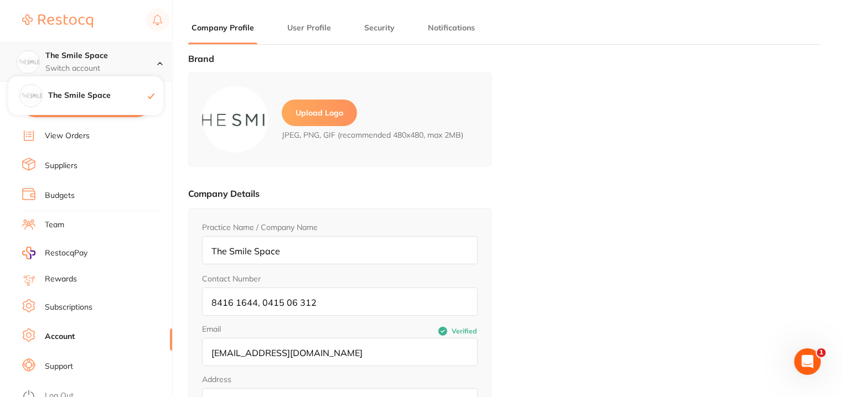
click at [158, 63] on icon at bounding box center [160, 63] width 6 height 3
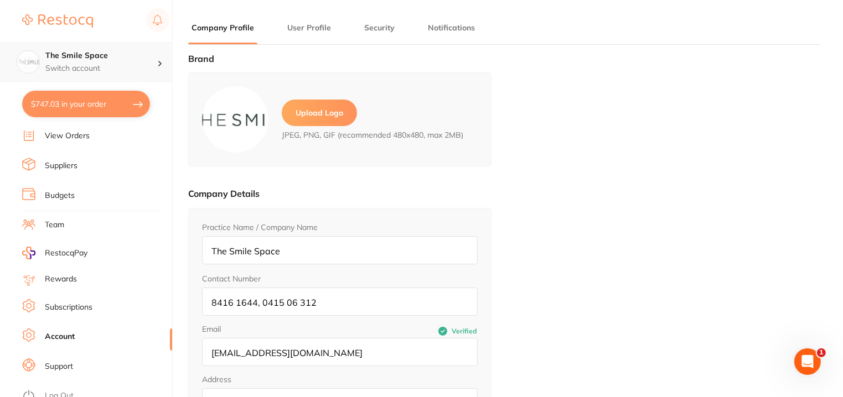
click at [98, 70] on p "Switch account" at bounding box center [101, 68] width 112 height 11
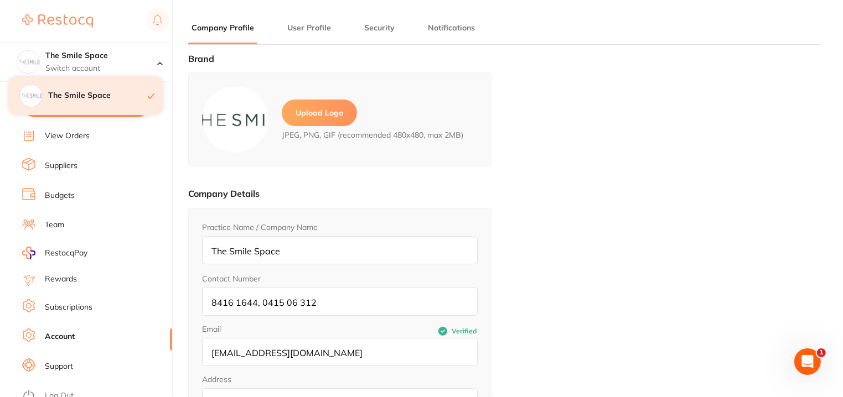
click at [94, 98] on h4 "The Smile Space" at bounding box center [98, 95] width 100 height 11
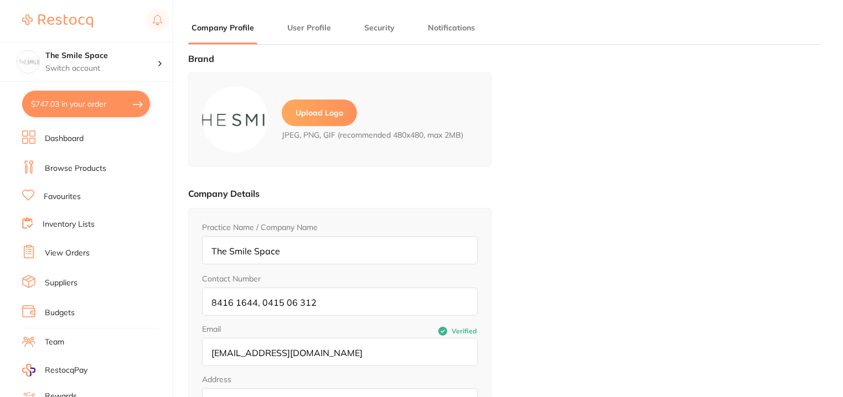
type input "[PERSON_NAME]"
type input "[EMAIL_ADDRESS][DOMAIN_NAME]"
click at [814, 360] on icon "Open Intercom Messenger" at bounding box center [806, 360] width 18 height 18
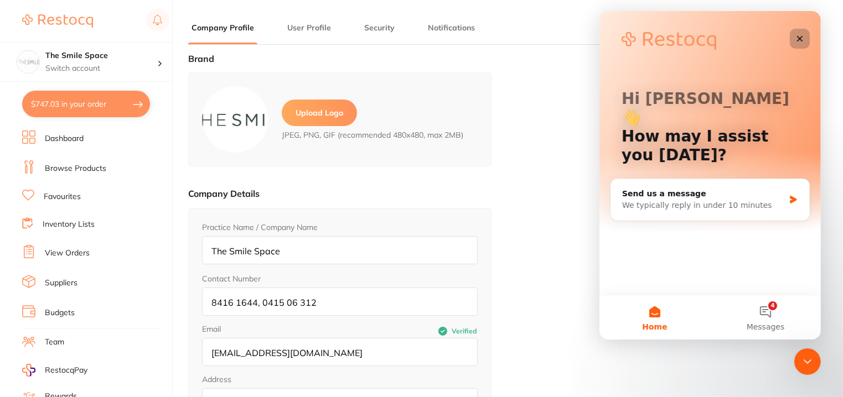
click at [801, 32] on div "Close" at bounding box center [799, 39] width 20 height 20
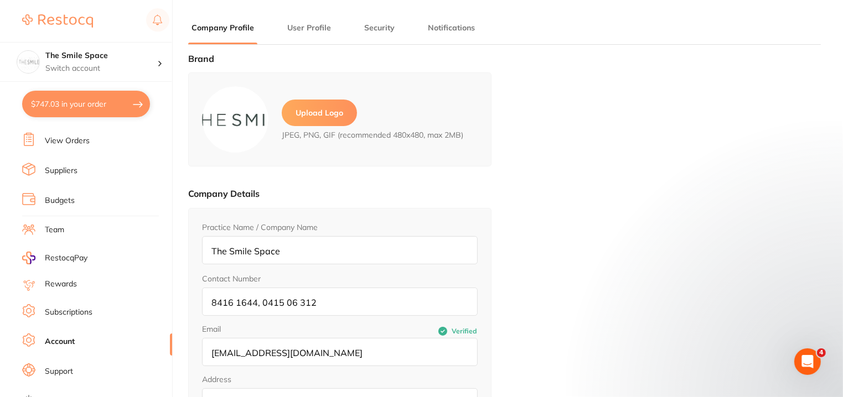
scroll to position [117, 0]
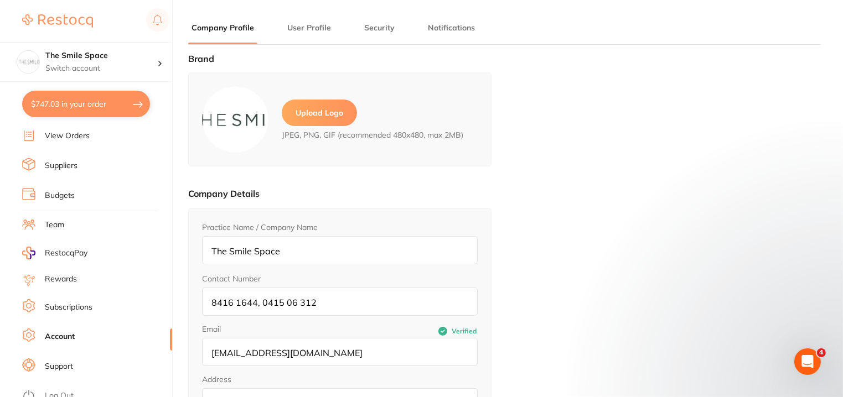
click at [56, 331] on link "Account" at bounding box center [60, 336] width 30 height 11
click at [59, 302] on link "Subscriptions" at bounding box center [69, 307] width 48 height 11
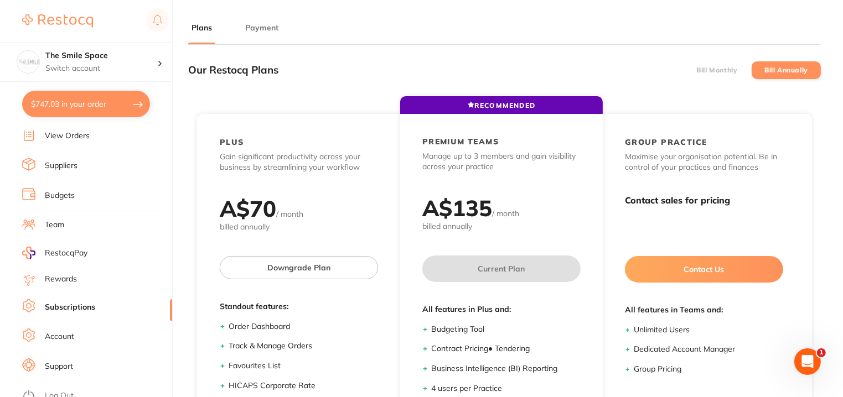
click at [58, 331] on link "Account" at bounding box center [59, 336] width 29 height 11
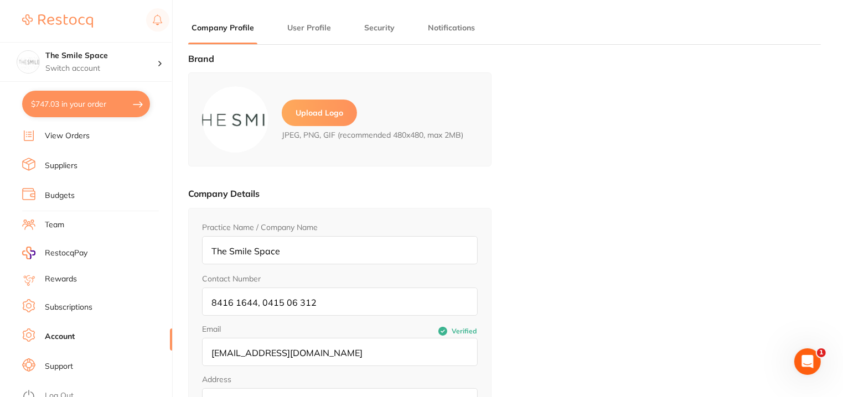
type input "[PERSON_NAME]"
type input "[EMAIL_ADDRESS][DOMAIN_NAME]"
click at [136, 104] on button "$747.03 in your order" at bounding box center [86, 104] width 128 height 27
checkbox input "true"
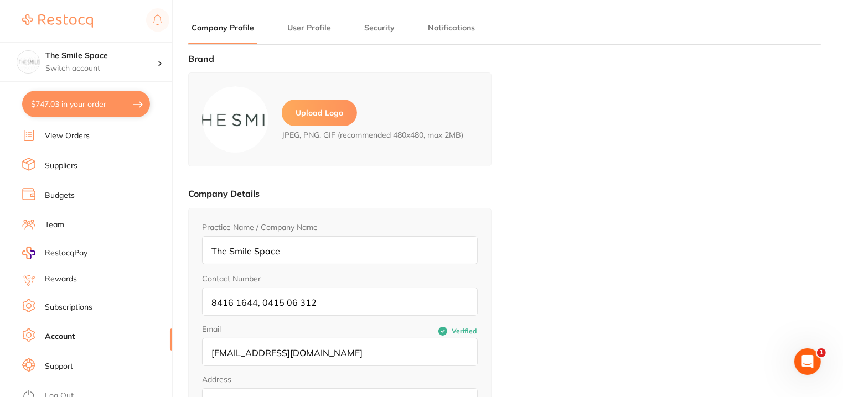
checkbox input "true"
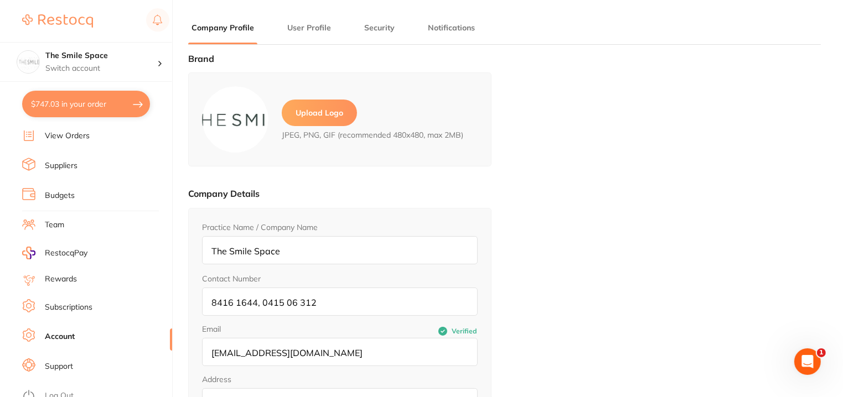
checkbox input "true"
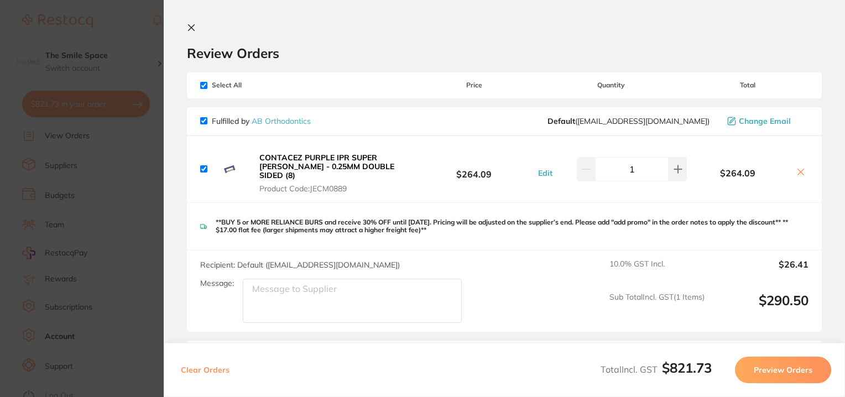
click at [194, 23] on icon at bounding box center [191, 27] width 9 height 9
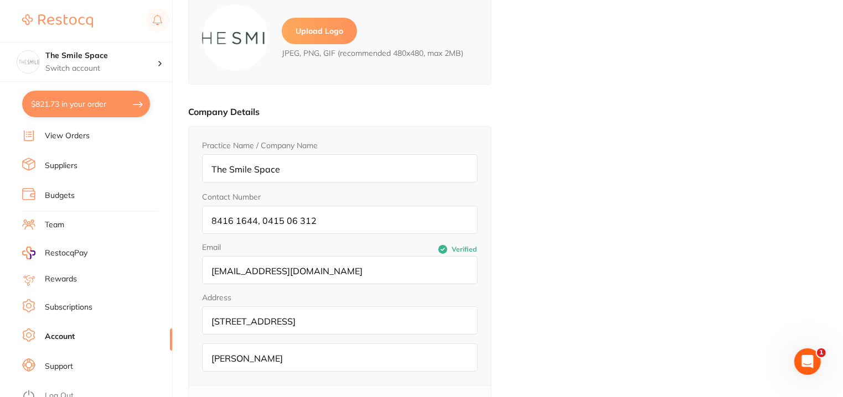
scroll to position [148, 0]
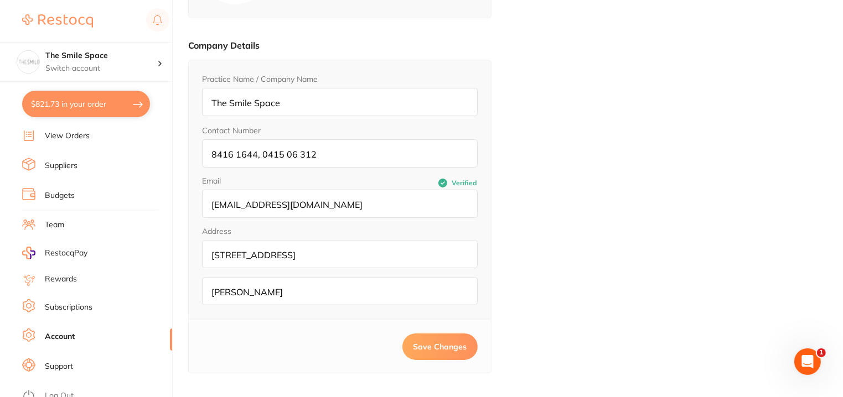
click at [55, 302] on link "Subscriptions" at bounding box center [69, 307] width 48 height 11
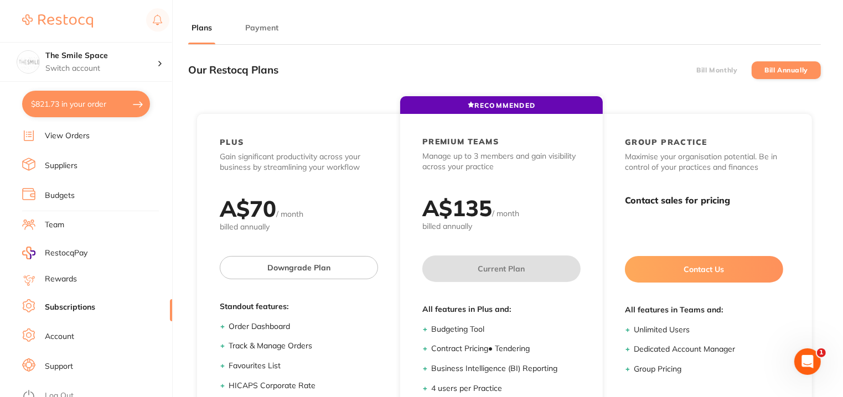
click at [54, 332] on link "Account" at bounding box center [59, 336] width 29 height 11
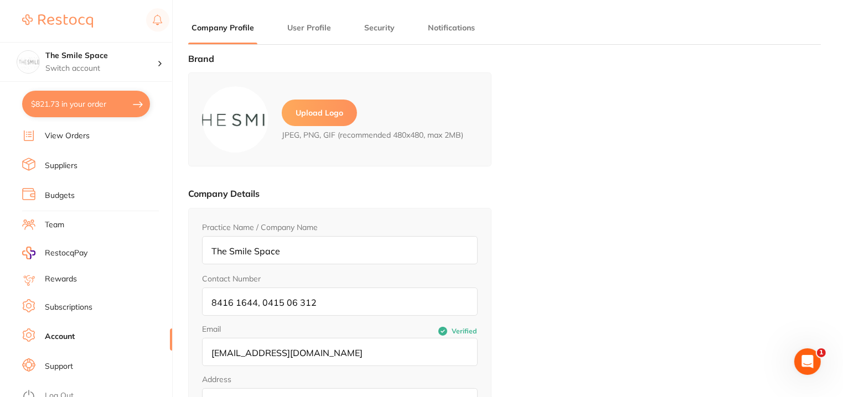
type input "[PERSON_NAME]"
type input "[EMAIL_ADDRESS][DOMAIN_NAME]"
click at [123, 64] on p "Switch account" at bounding box center [101, 68] width 112 height 11
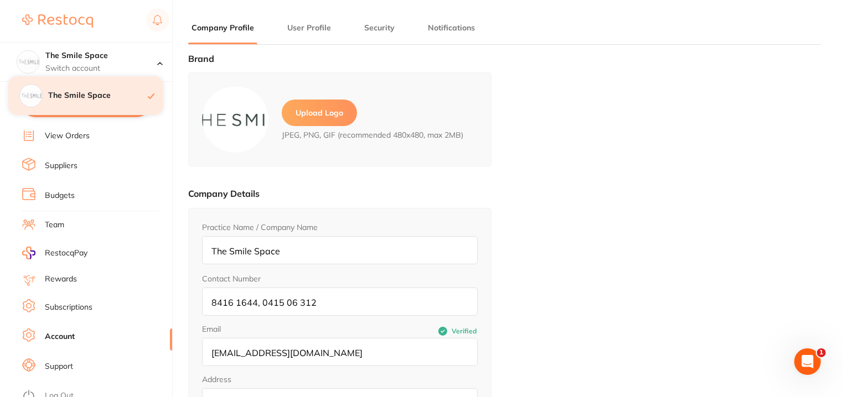
click at [73, 93] on h4 "The Smile Space" at bounding box center [98, 95] width 100 height 11
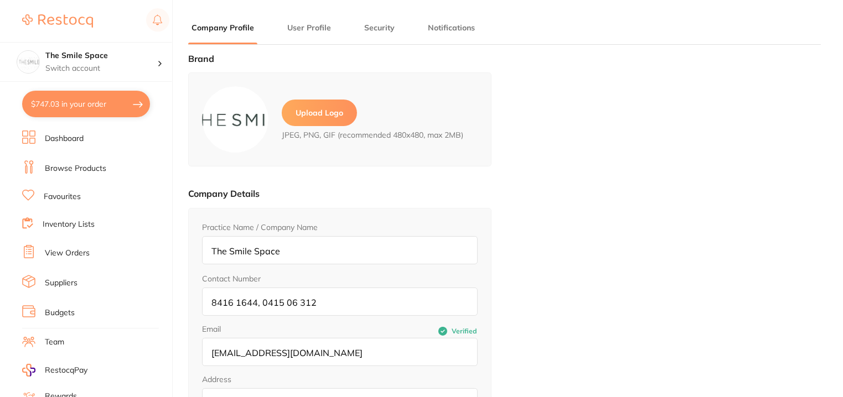
type input "[PERSON_NAME]"
type input "[EMAIL_ADDRESS][DOMAIN_NAME]"
click at [58, 110] on button "$747.03 in your order" at bounding box center [86, 104] width 128 height 27
checkbox input "true"
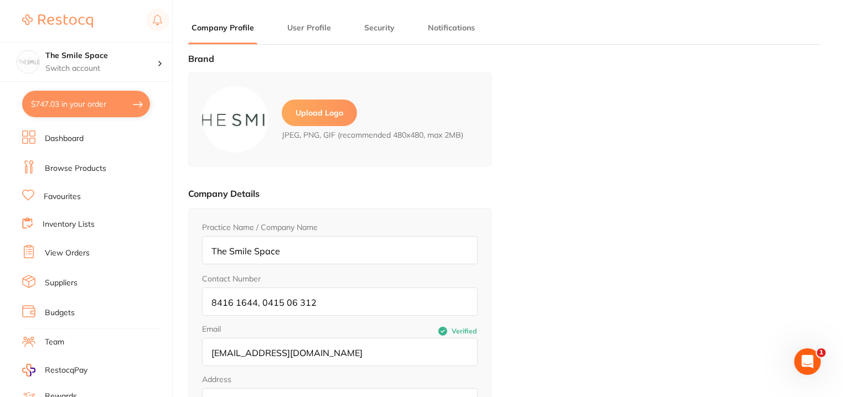
checkbox input "true"
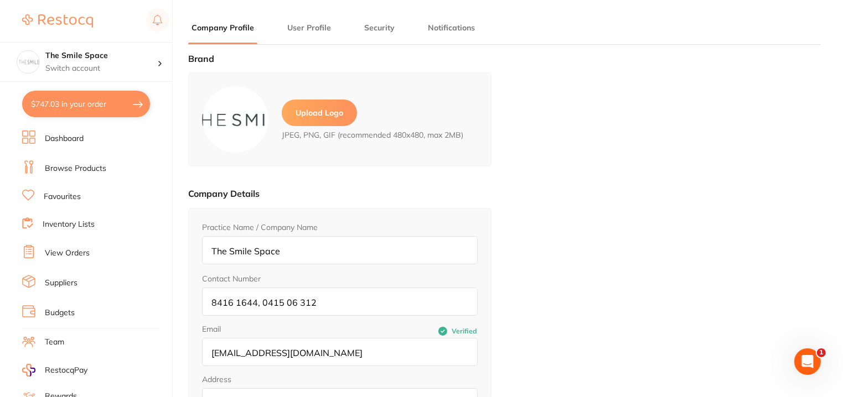
checkbox input "true"
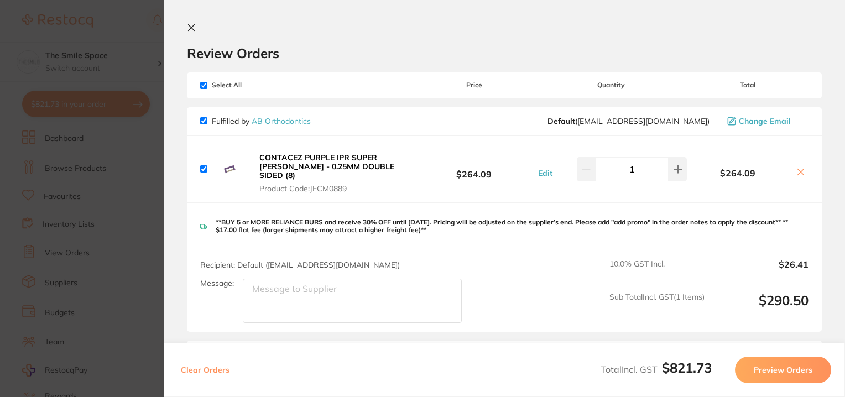
click at [119, 224] on section "Update RRP Set your pre negotiated price for this item. Item Agreed RRP (excl. …" at bounding box center [422, 198] width 845 height 397
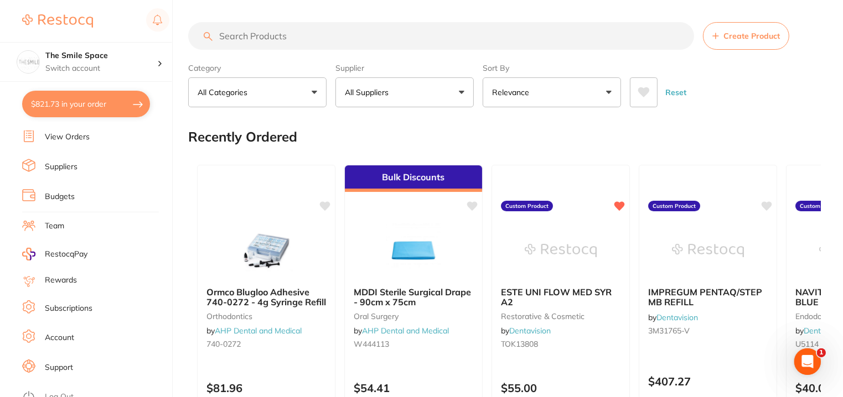
scroll to position [117, 0]
click at [49, 331] on link "Account" at bounding box center [59, 336] width 29 height 11
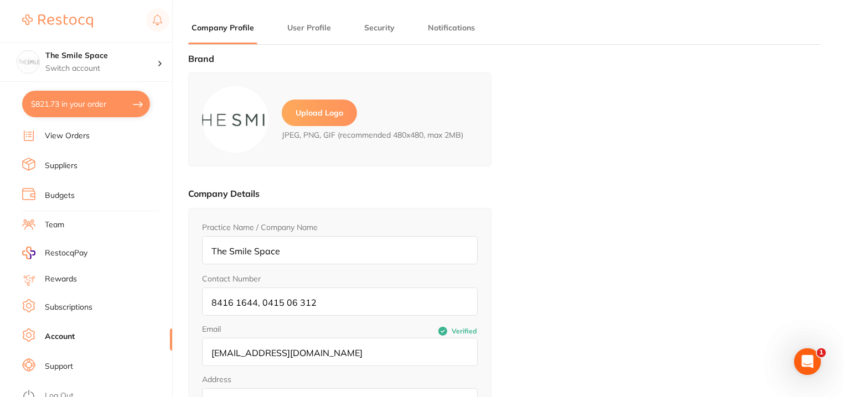
type input "[PERSON_NAME]"
type input "[EMAIL_ADDRESS][DOMAIN_NAME]"
click at [297, 27] on button "User Profile" at bounding box center [309, 28] width 50 height 11
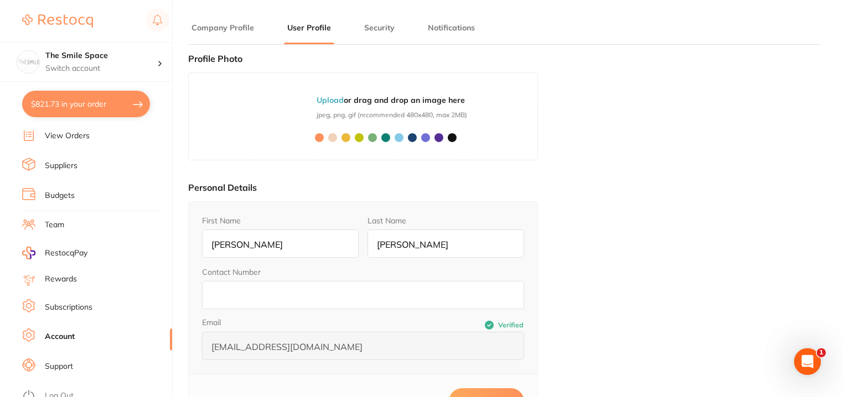
click at [64, 25] on img at bounding box center [57, 20] width 71 height 13
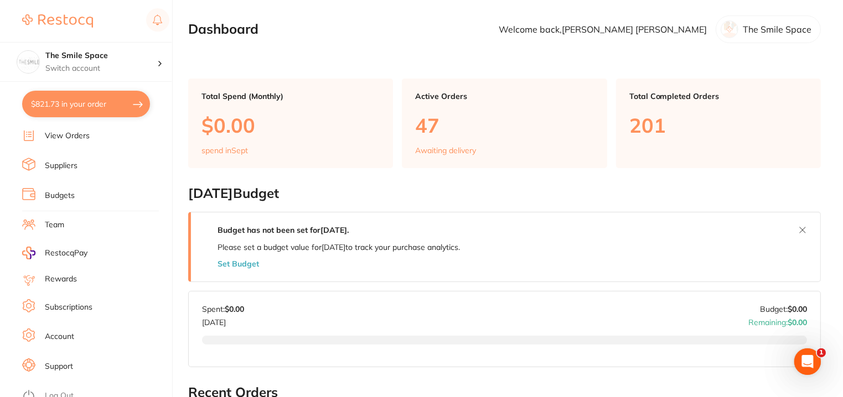
drag, startPoint x: 772, startPoint y: 31, endPoint x: 812, endPoint y: 38, distance: 40.4
click at [772, 32] on p "The Smile Space" at bounding box center [777, 29] width 69 height 10
click at [770, 29] on p "The Smile Space" at bounding box center [777, 29] width 69 height 10
click at [728, 29] on div at bounding box center [729, 29] width 18 height 18
click at [48, 105] on button "$821.73 in your order" at bounding box center [86, 104] width 128 height 27
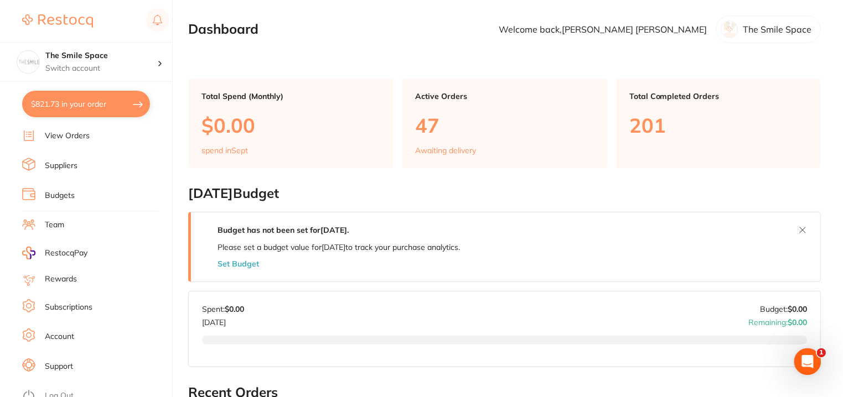
checkbox input "true"
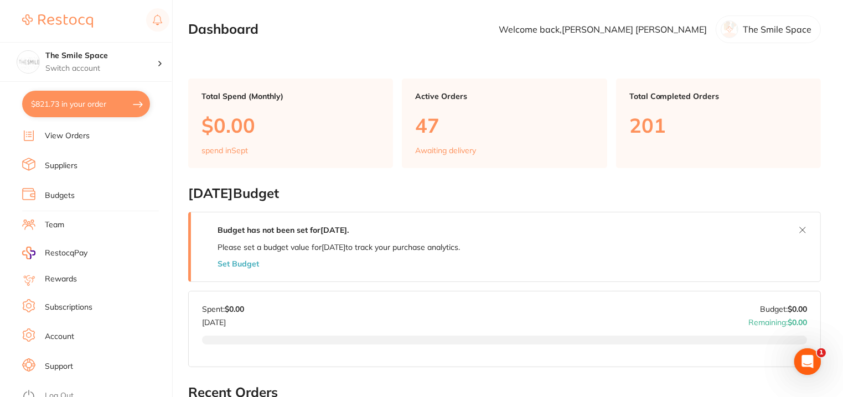
checkbox input "true"
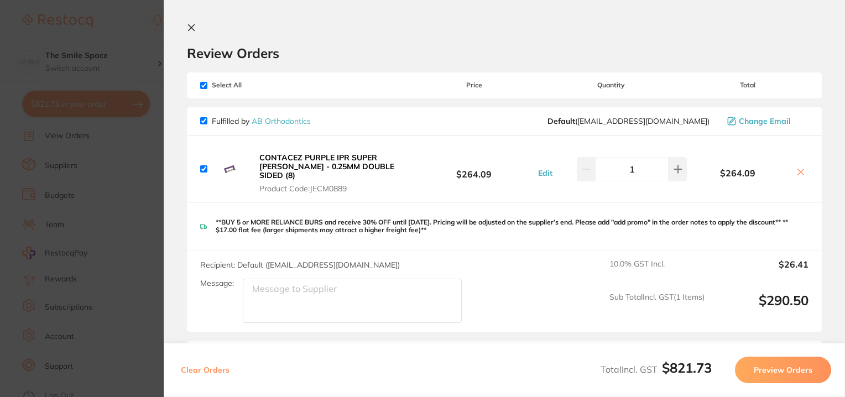
click at [190, 27] on icon at bounding box center [191, 27] width 9 height 9
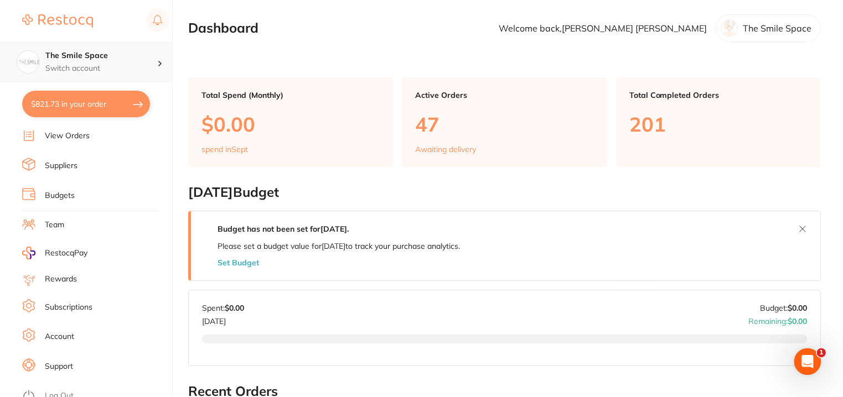
click at [105, 60] on h4 "The Smile Space" at bounding box center [101, 55] width 112 height 11
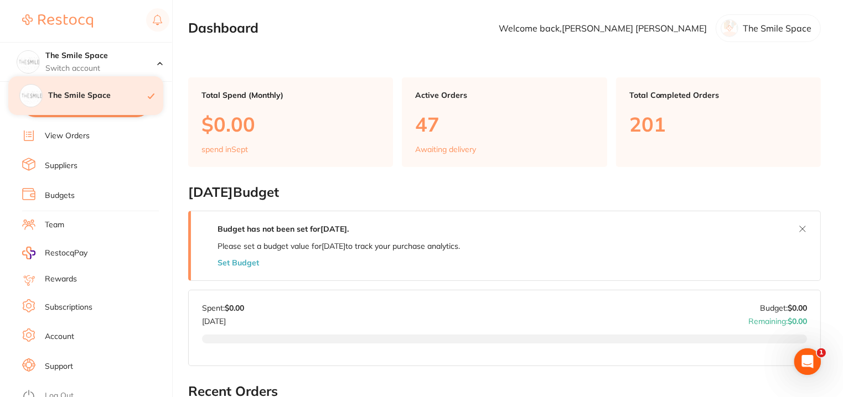
click at [85, 99] on h4 "The Smile Space" at bounding box center [98, 95] width 100 height 11
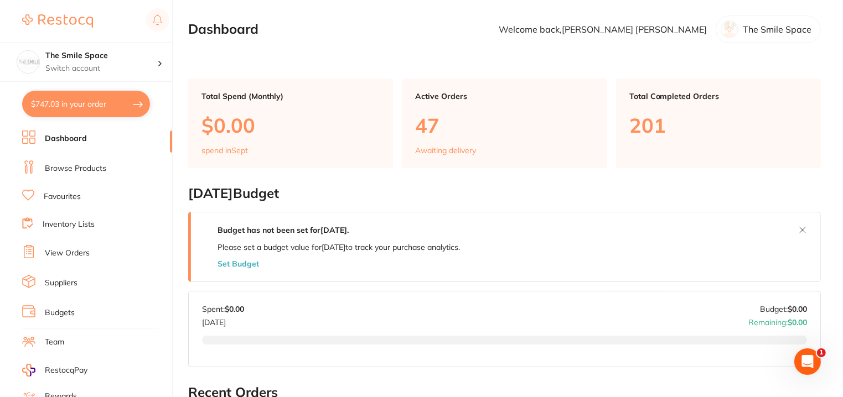
scroll to position [117, 0]
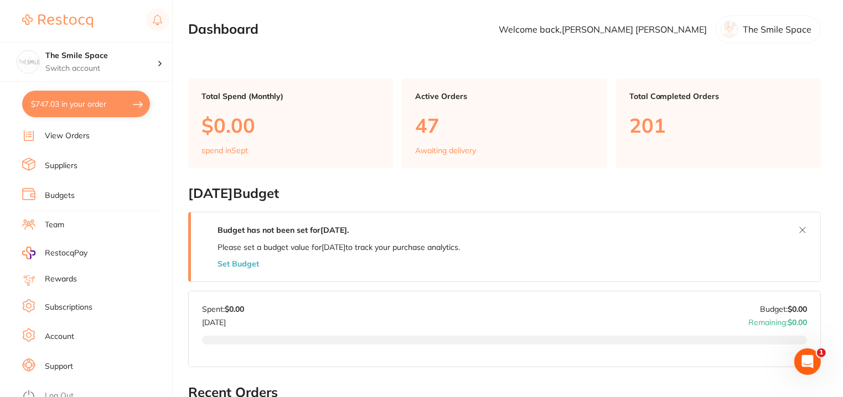
click at [71, 333] on link "Account" at bounding box center [59, 336] width 29 height 11
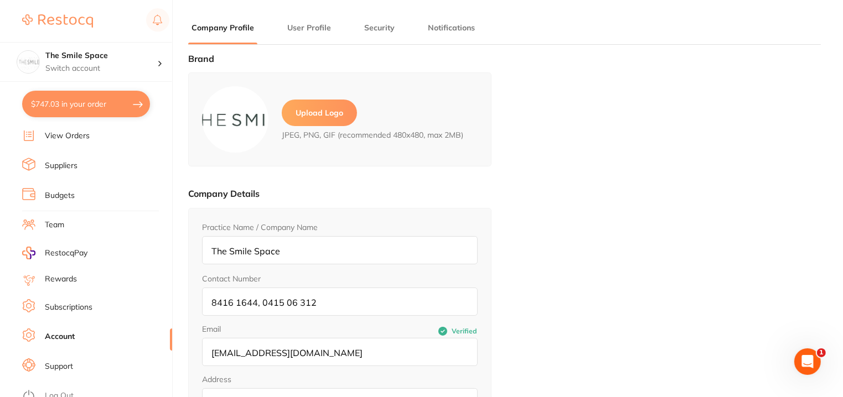
type input "[PERSON_NAME]"
type input "[EMAIL_ADDRESS][DOMAIN_NAME]"
